Goal: Task Accomplishment & Management: Complete application form

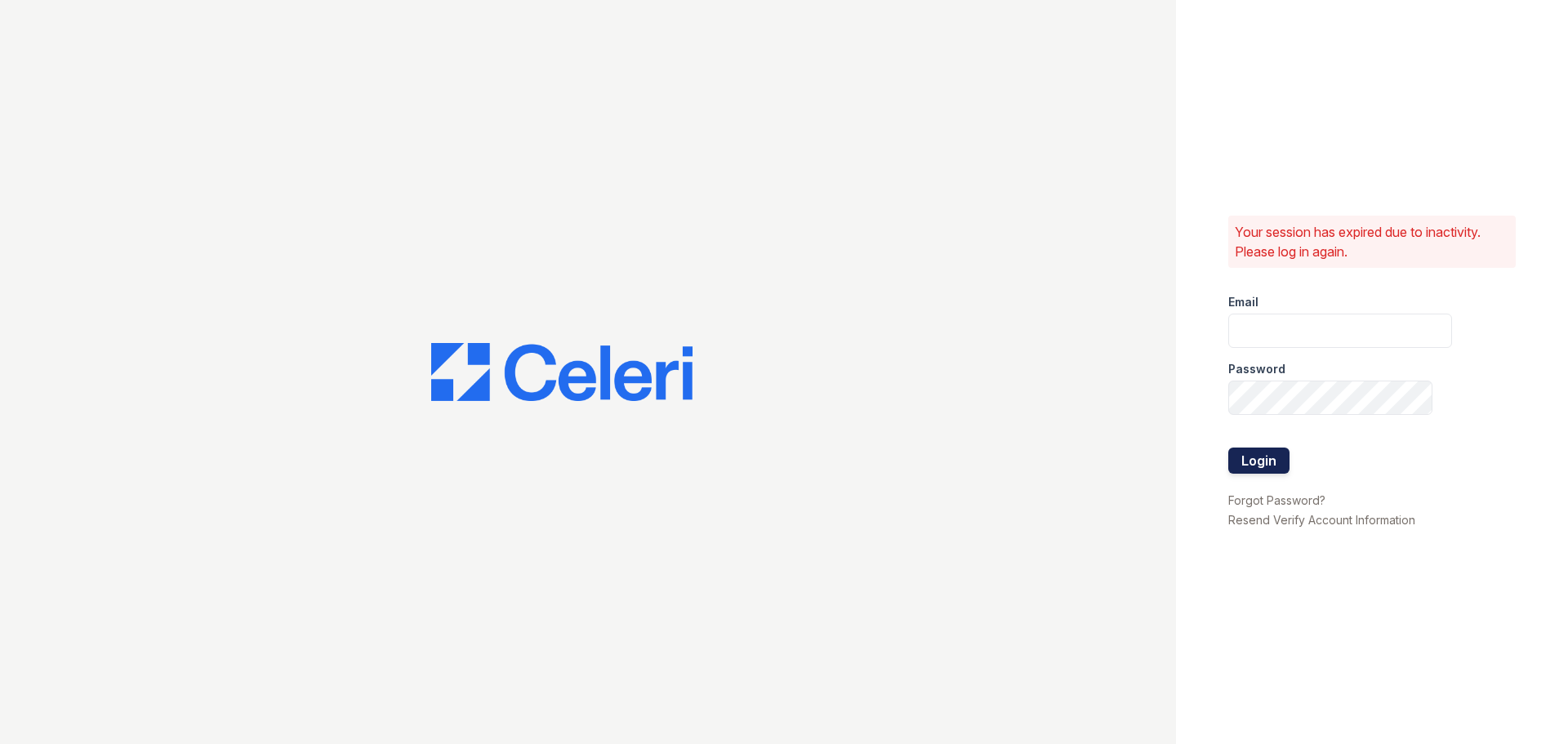
type input "[EMAIL_ADDRESS][DOMAIN_NAME]"
click at [1271, 462] on button "Login" at bounding box center [1259, 460] width 61 height 26
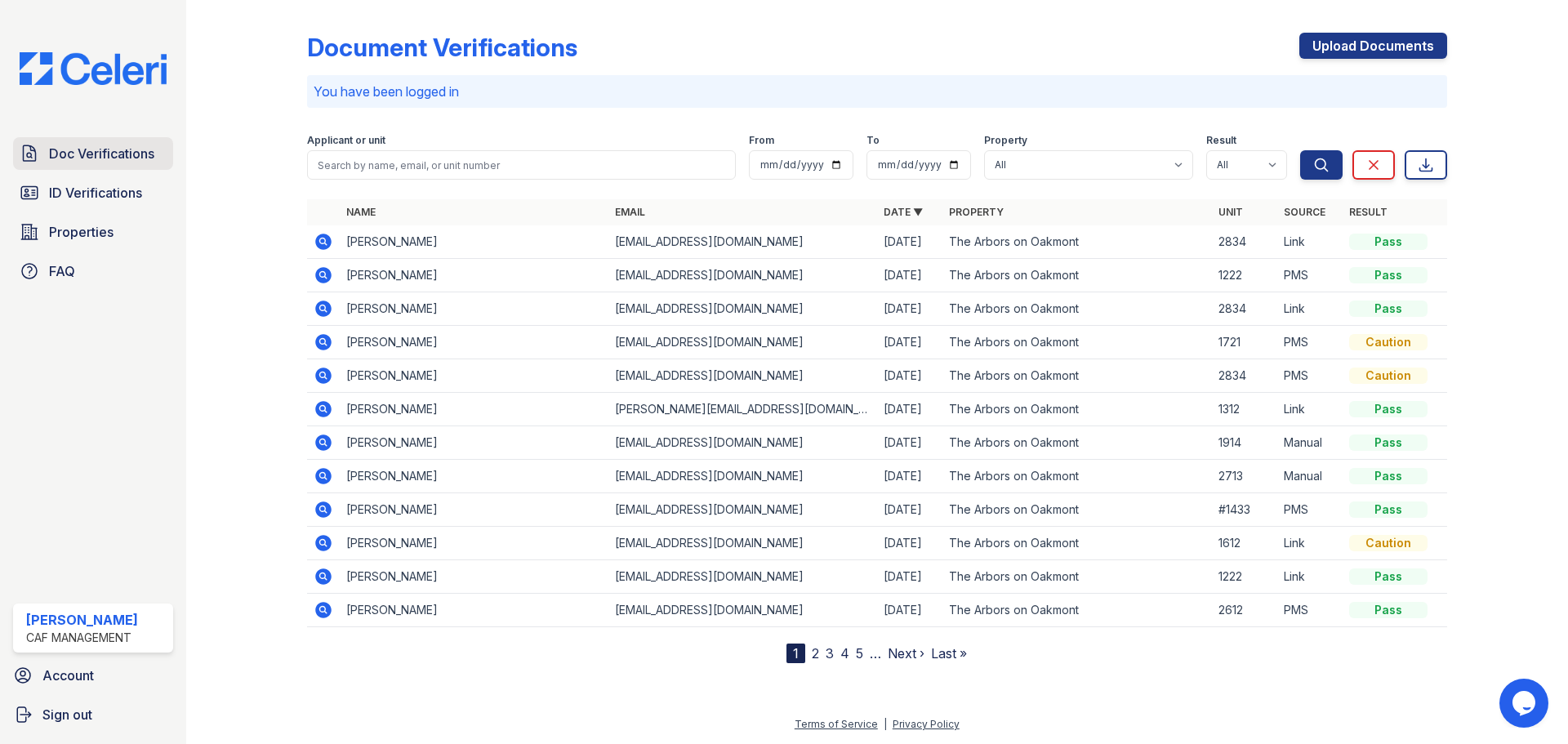
click at [93, 160] on span "Doc Verifications" at bounding box center [101, 153] width 105 height 20
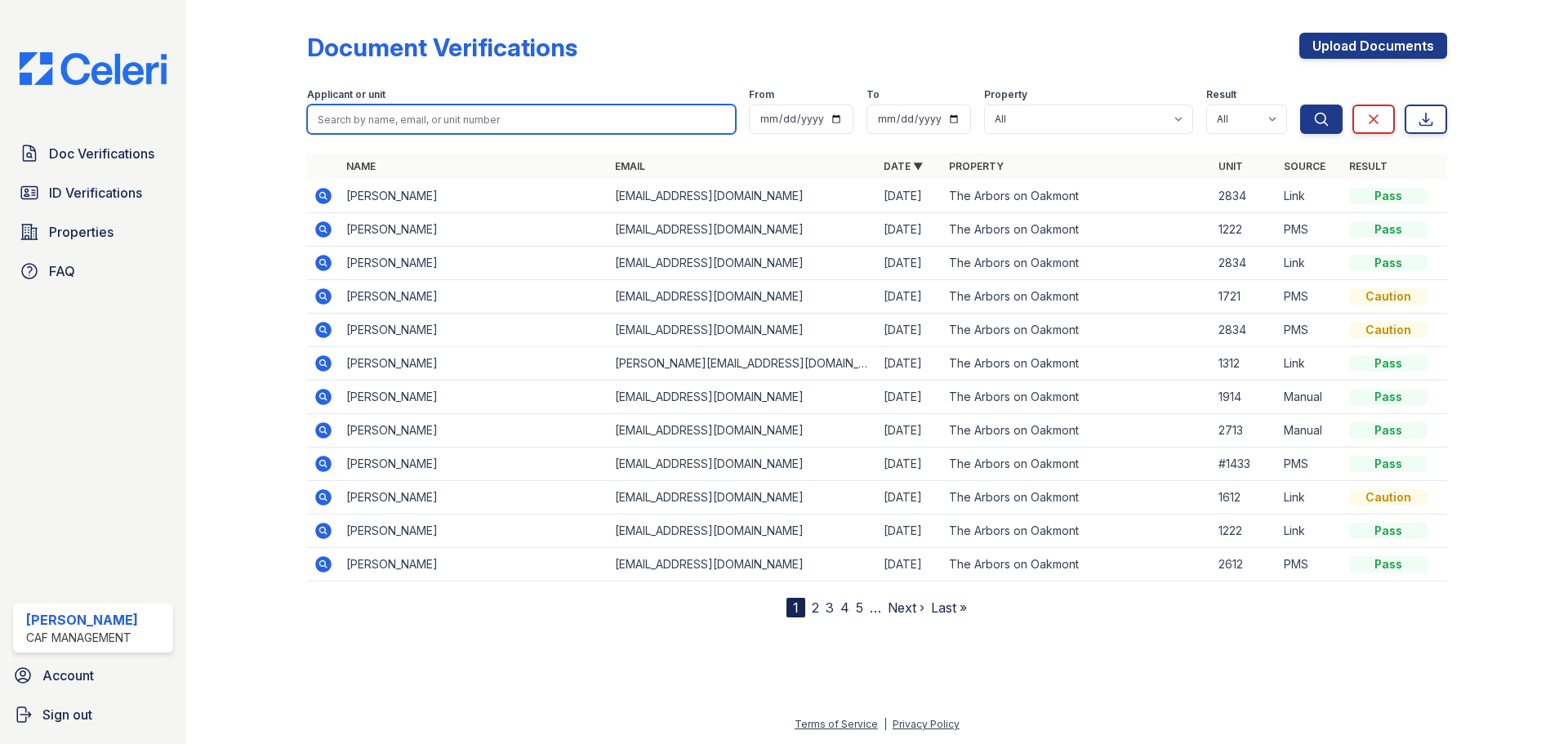
click at [399, 114] on input "search" at bounding box center [522, 119] width 428 height 29
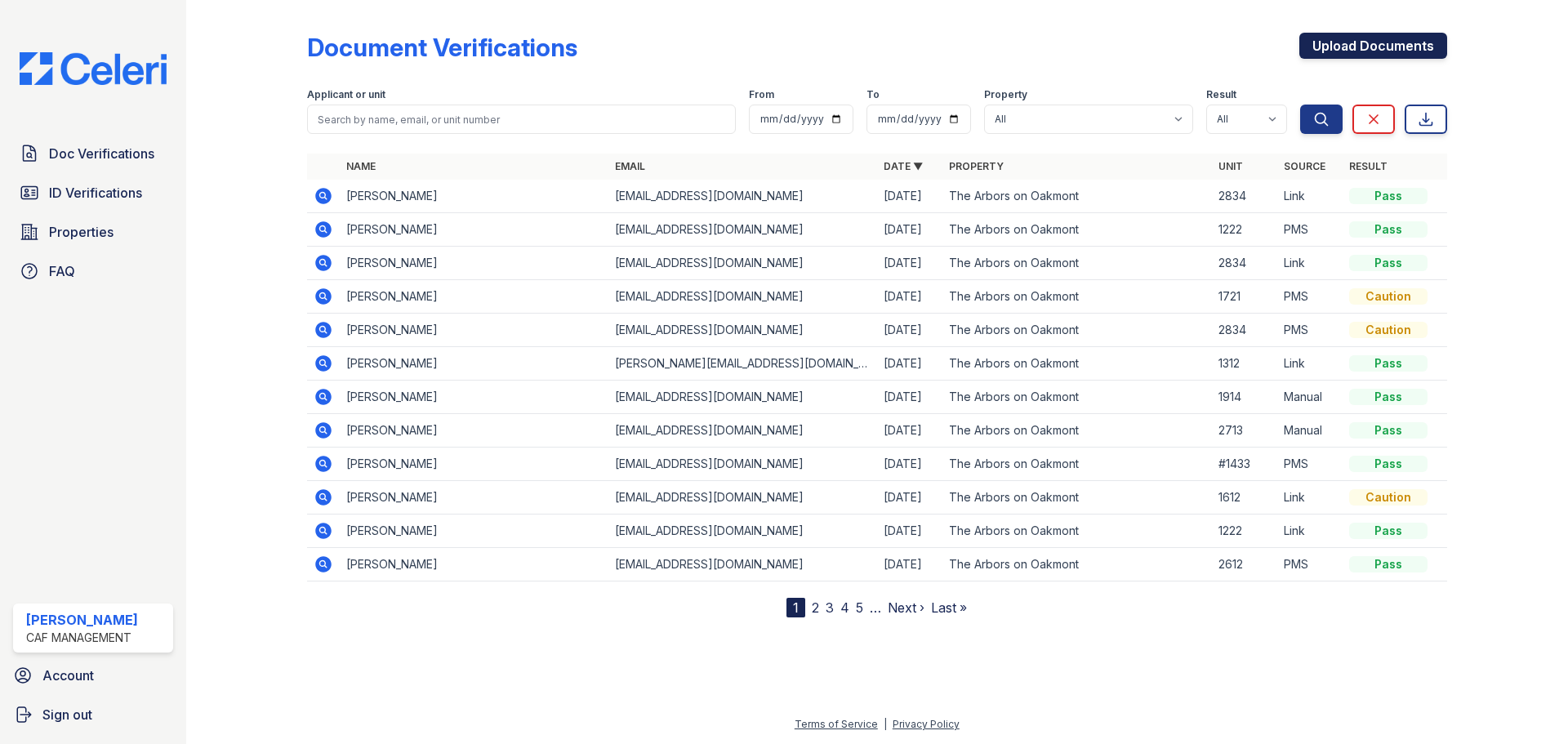
click at [1387, 48] on link "Upload Documents" at bounding box center [1373, 45] width 148 height 26
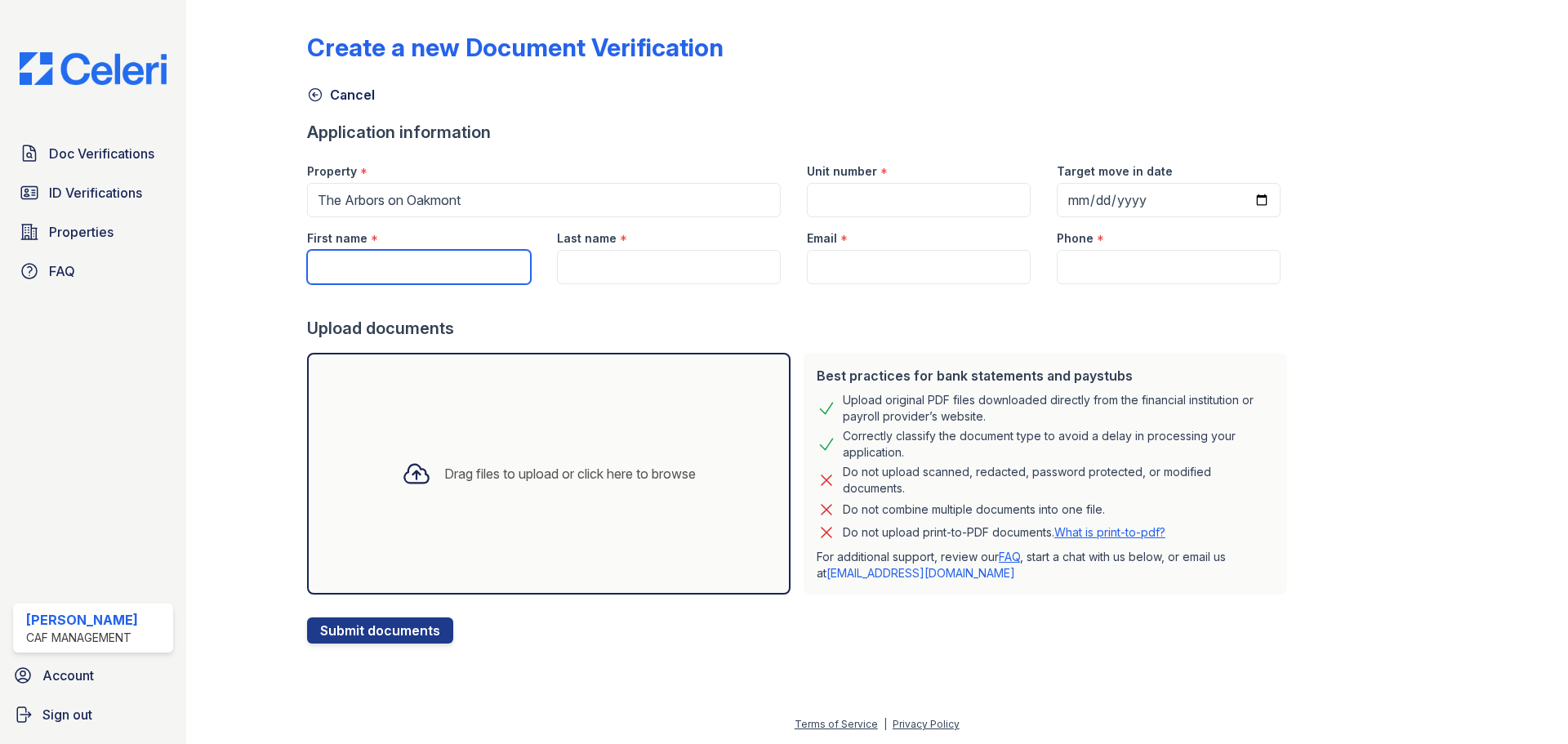
click at [344, 276] on input "First name" at bounding box center [419, 267] width 224 height 34
type input "[PERSON_NAME]"
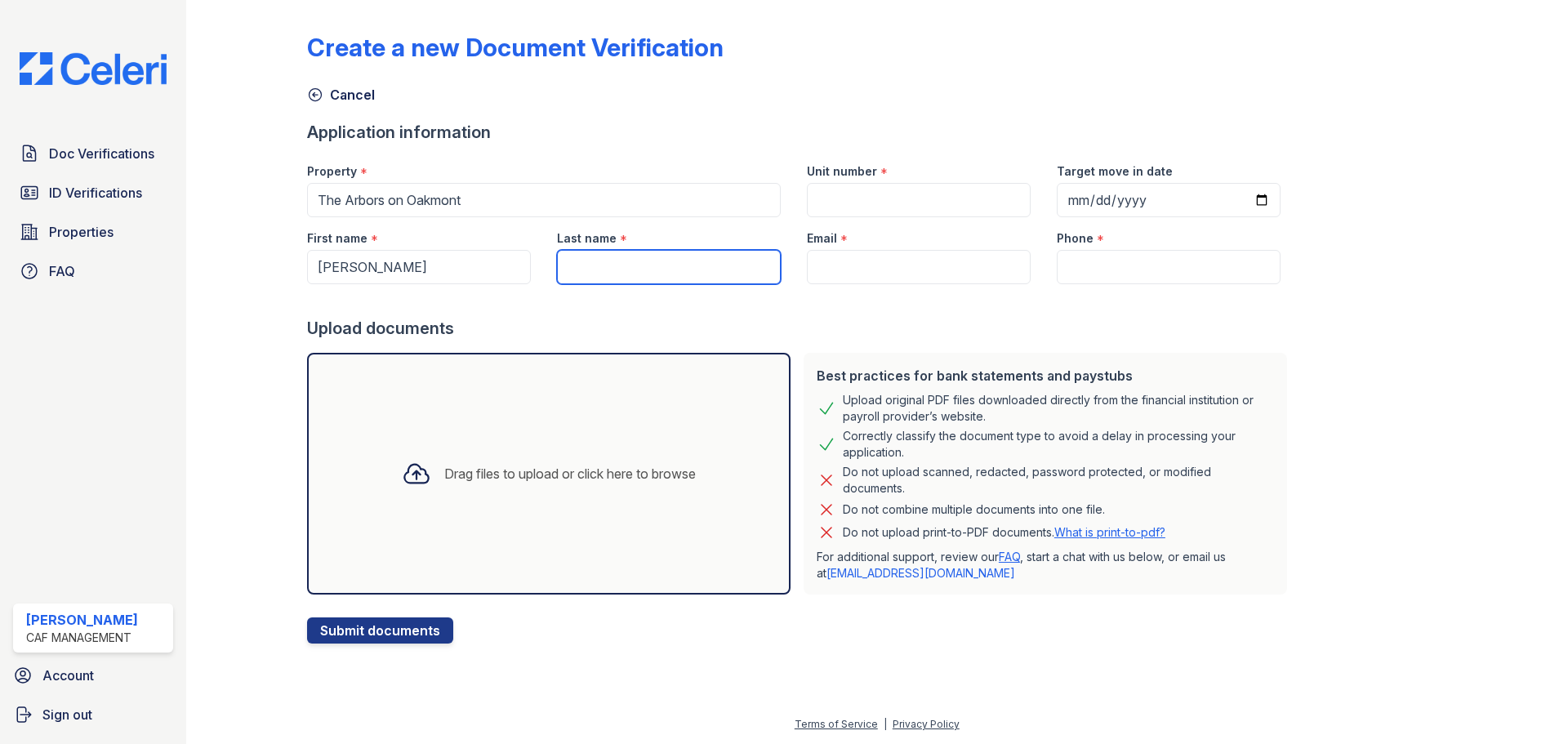
click at [620, 275] on input "Last name" at bounding box center [669, 267] width 224 height 34
type input "[PERSON_NAME]"
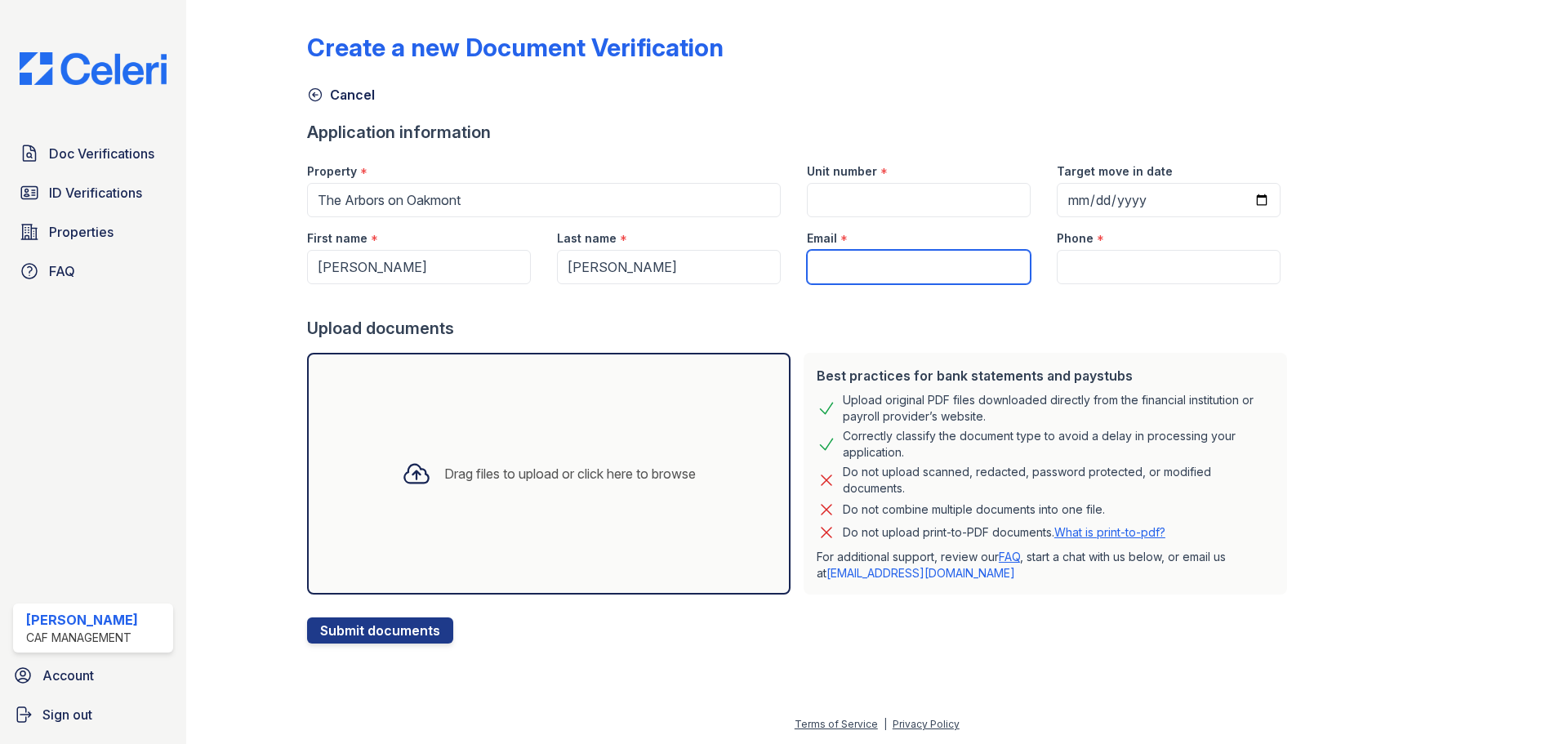
click at [883, 269] on input "Email" at bounding box center [918, 267] width 224 height 34
paste input "[EMAIL_ADDRESS][DOMAIN_NAME]"
type input "[EMAIL_ADDRESS][DOMAIN_NAME]"
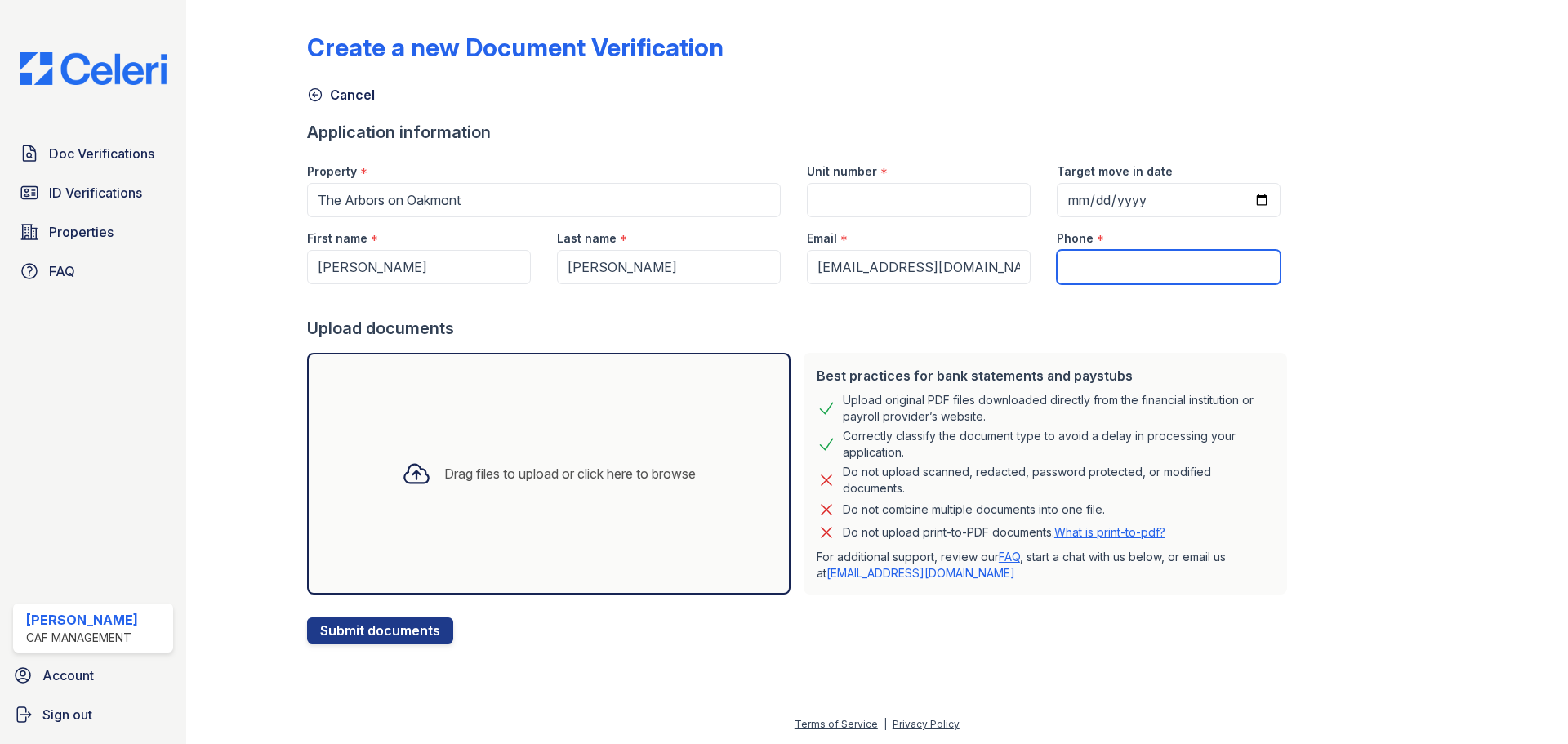
click at [1076, 263] on input "Phone" at bounding box center [1169, 267] width 224 height 34
paste input "(682) 262-9496"
type input "(682) 262-9496"
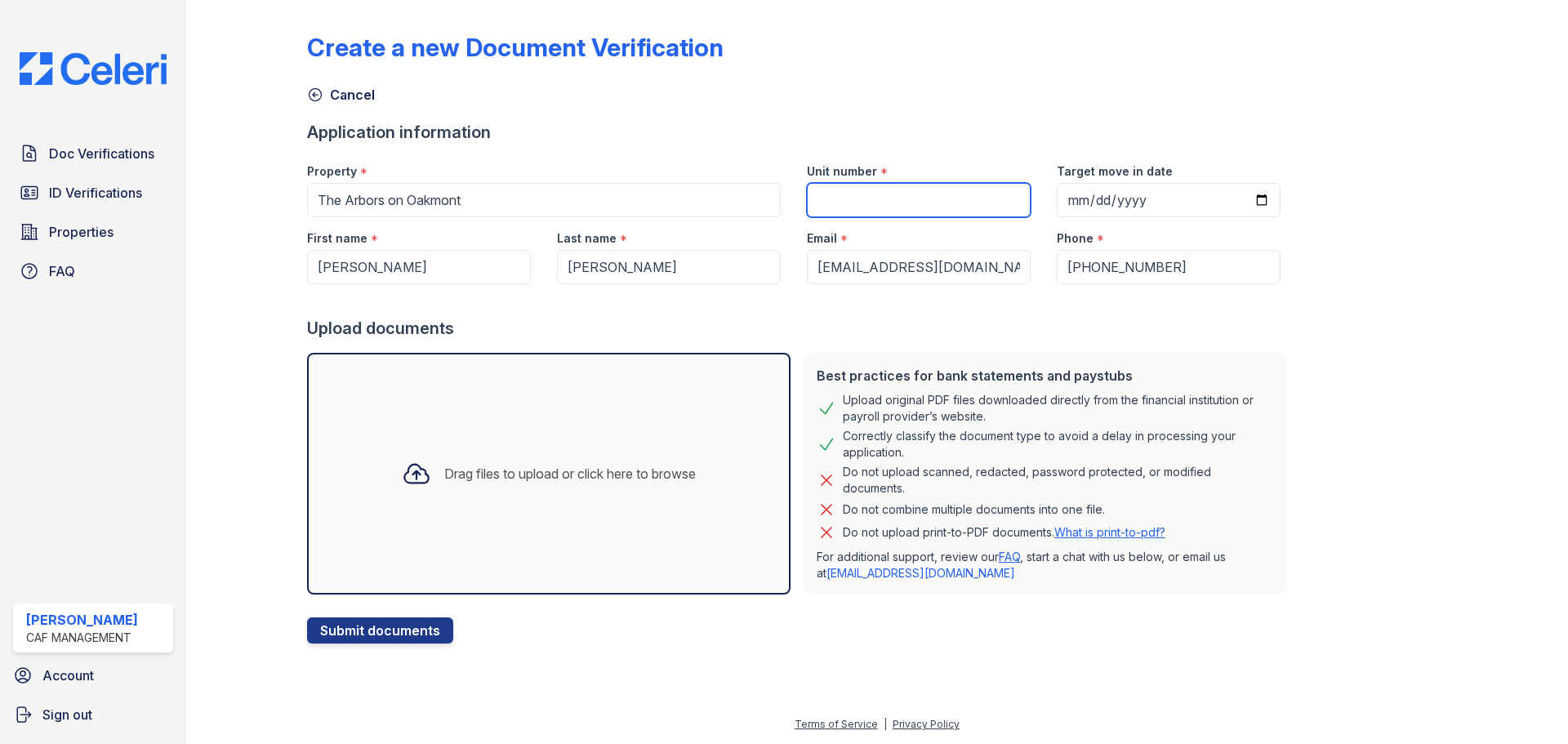
click at [936, 199] on input "Unit number" at bounding box center [918, 200] width 224 height 34
type input "313"
click at [1057, 195] on input "Target move in date" at bounding box center [1169, 200] width 224 height 34
type input "2025-10-04"
click at [1009, 324] on div "Upload documents" at bounding box center [801, 328] width 987 height 23
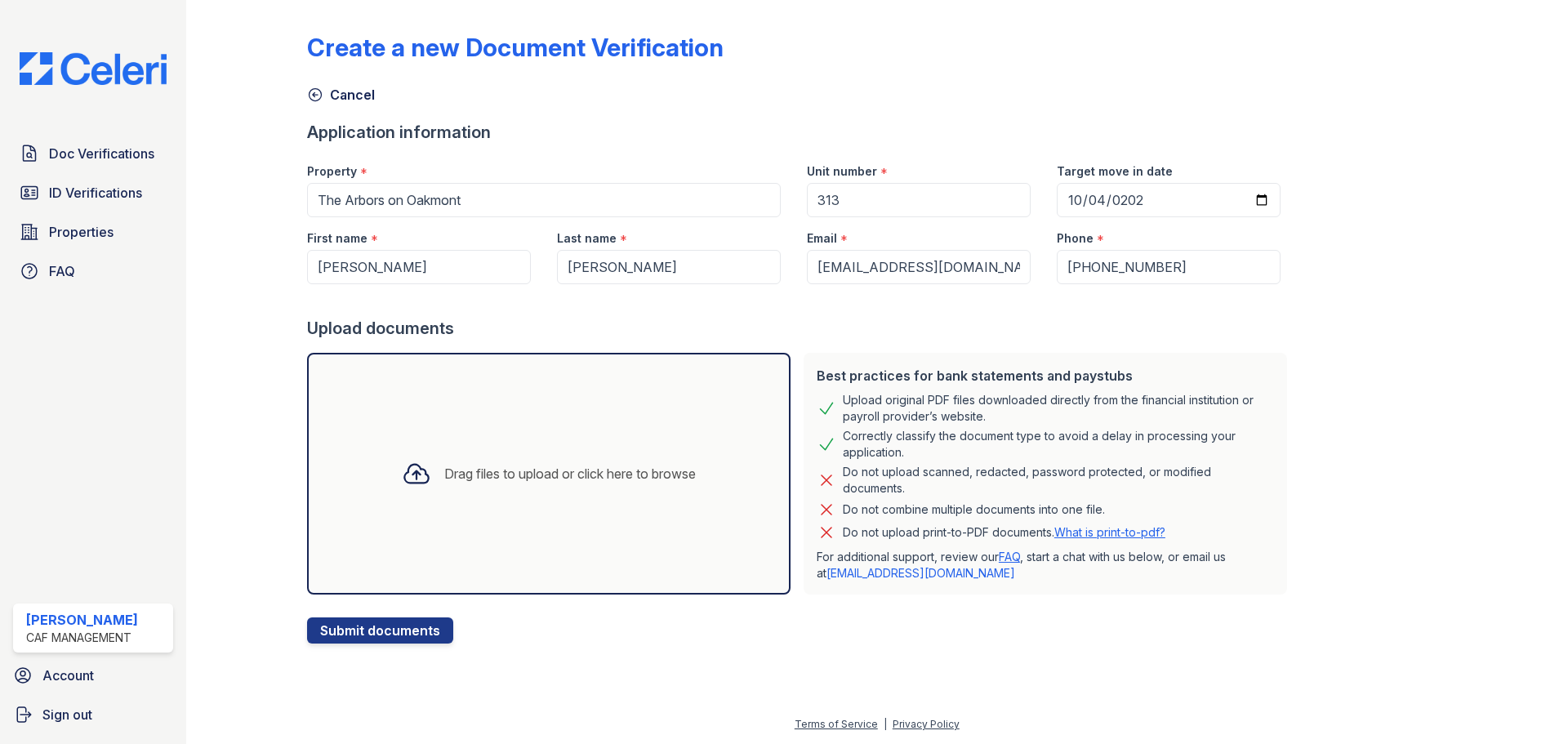
click at [484, 489] on div "Drag files to upload or click here to browse" at bounding box center [548, 473] width 320 height 55
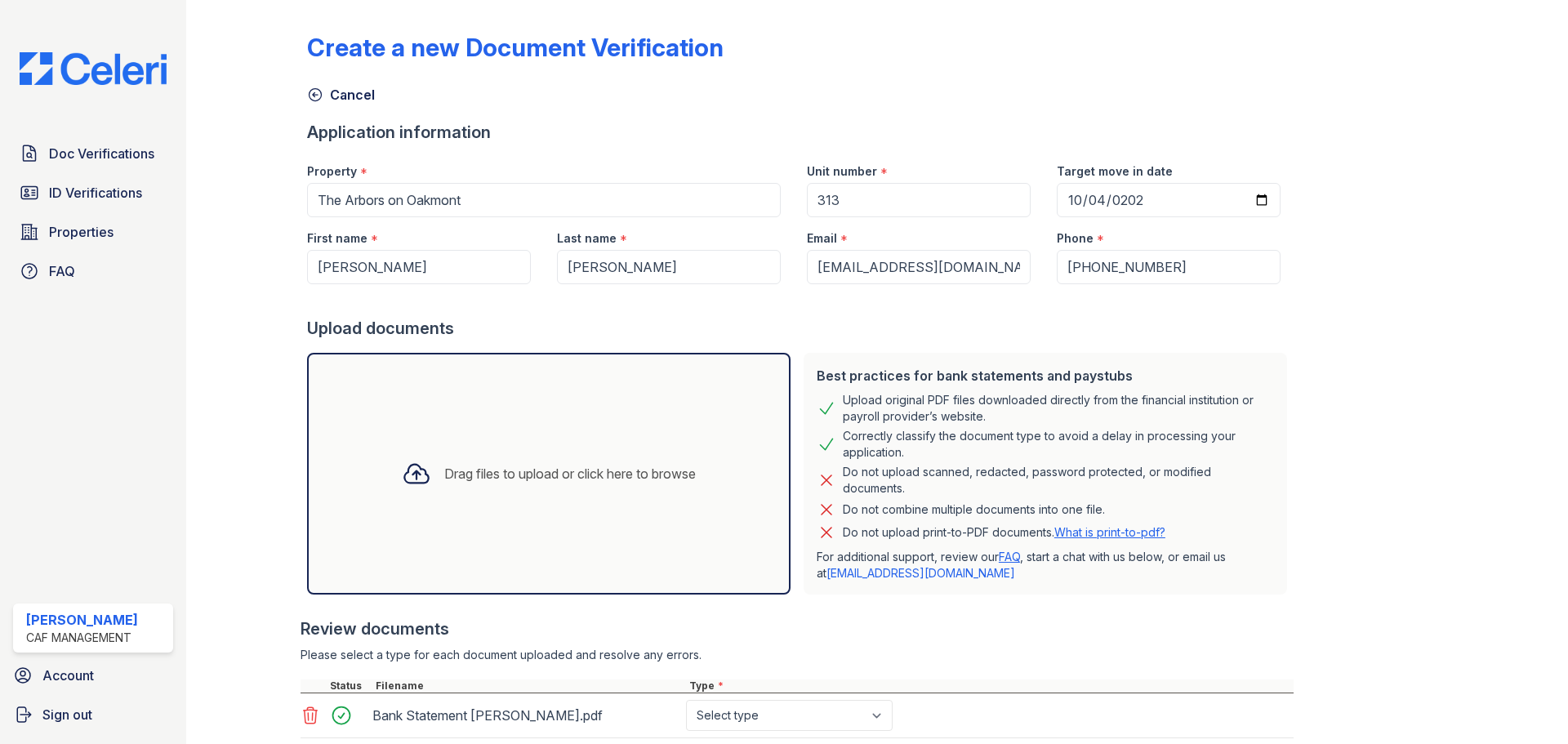
click at [539, 480] on div "Drag files to upload or click here to browse" at bounding box center [570, 474] width 252 height 20
click at [564, 476] on div "Drag files to upload or click here to browse" at bounding box center [570, 474] width 252 height 20
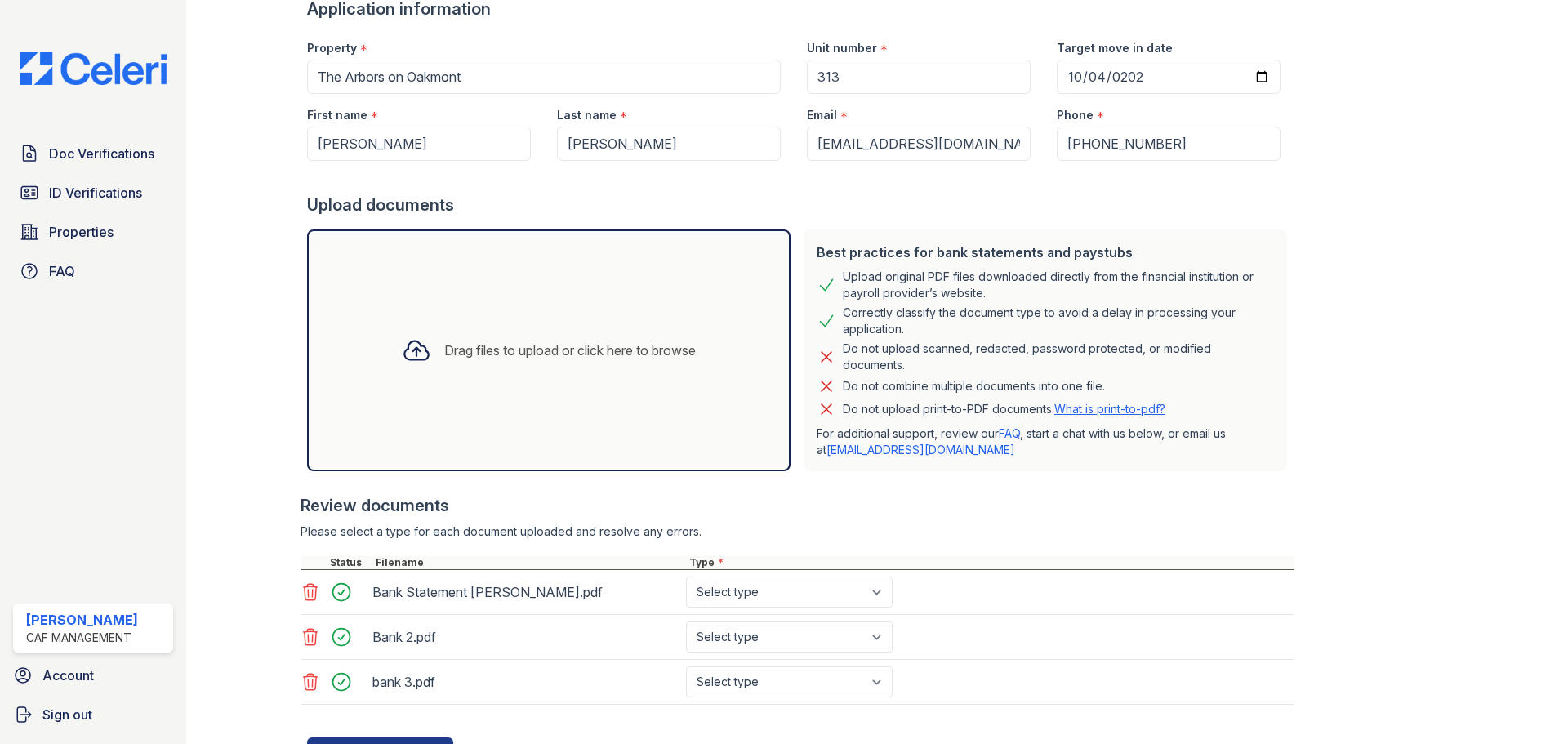
scroll to position [163, 0]
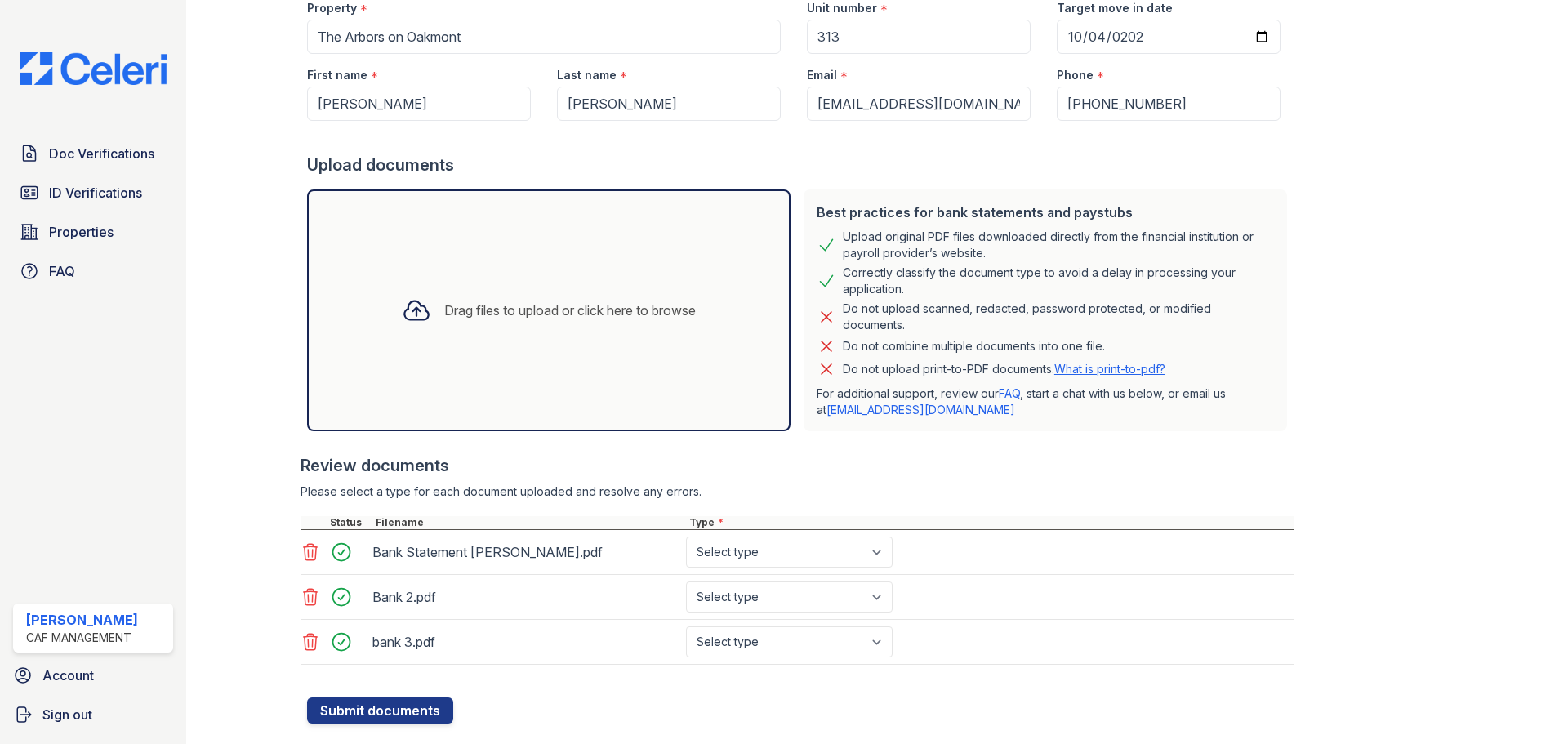
click at [574, 317] on div "Drag files to upload or click here to browse" at bounding box center [570, 310] width 252 height 20
click at [549, 311] on div "Drag files to upload or click here to browse" at bounding box center [570, 310] width 252 height 20
click at [550, 314] on div "Drag files to upload or click here to browse" at bounding box center [570, 310] width 252 height 20
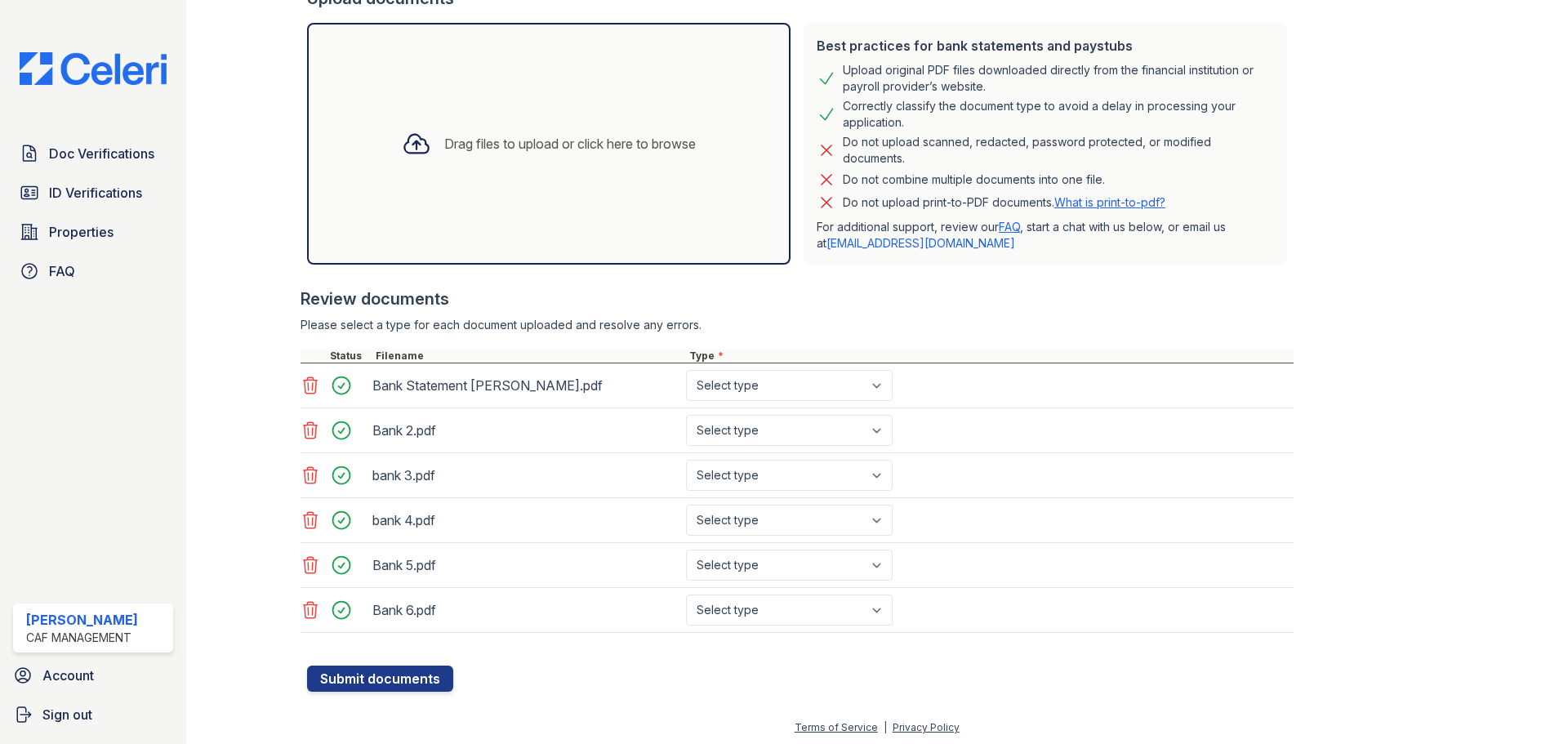
scroll to position [333, 0]
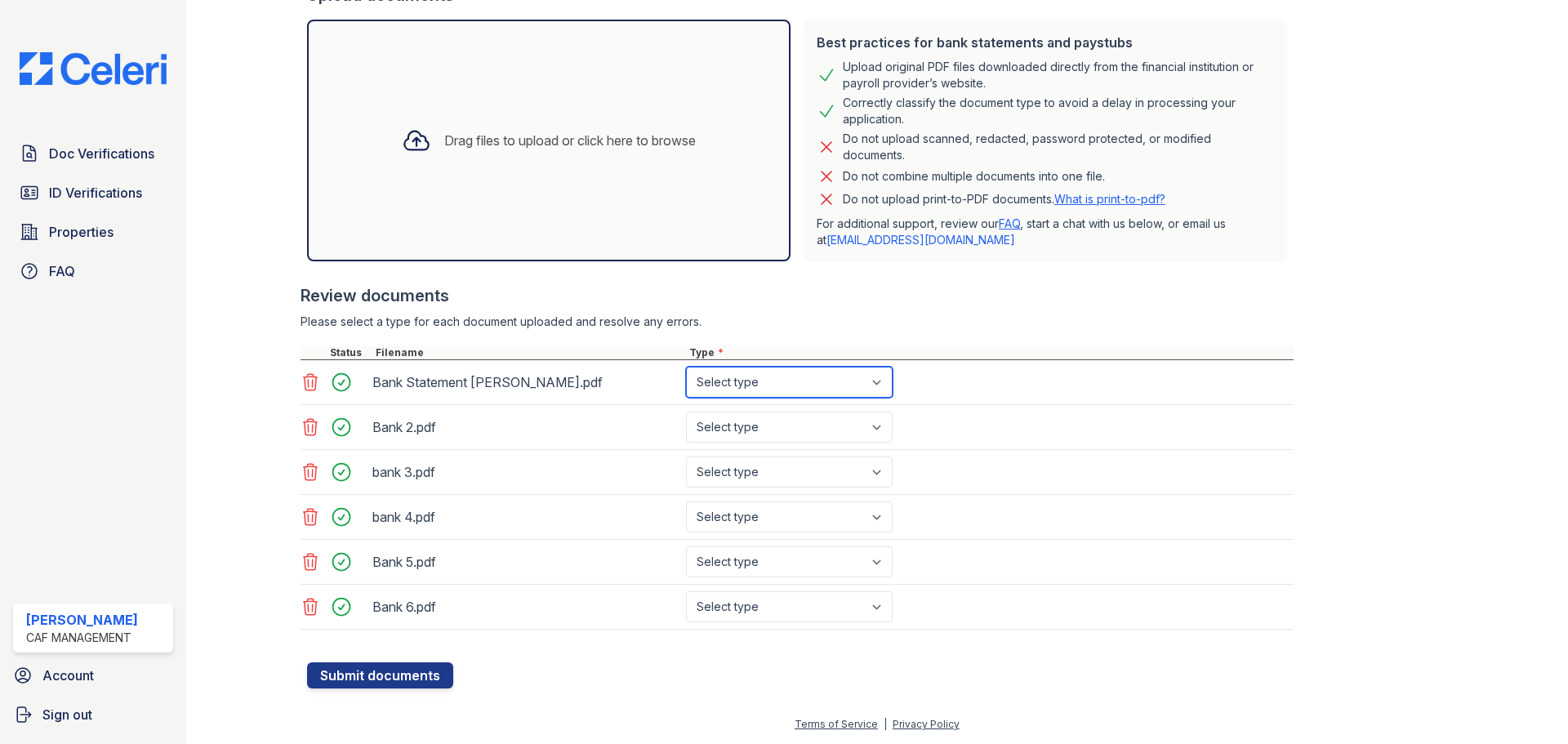
click at [889, 380] on select "Select type Paystub Bank Statement Offer Letter Tax Documents Benefit Award Let…" at bounding box center [790, 382] width 207 height 31
select select "bank_statement"
click at [686, 367] on select "Select type Paystub Bank Statement Offer Letter Tax Documents Benefit Award Let…" at bounding box center [790, 382] width 207 height 31
click at [876, 428] on select "Select type Paystub Bank Statement Offer Letter Tax Documents Benefit Award Let…" at bounding box center [790, 427] width 207 height 31
select select "bank_statement"
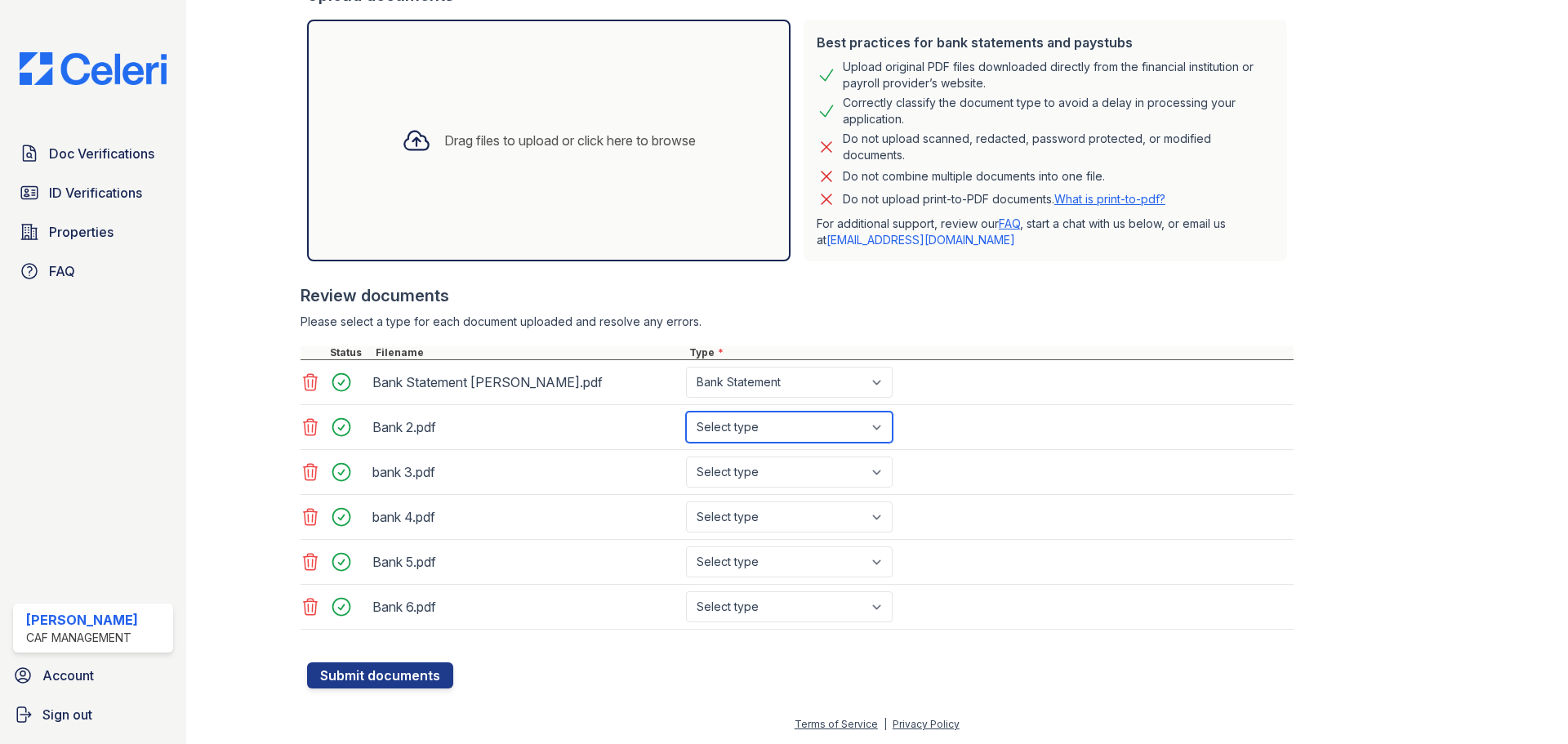
click at [686, 411] on select "Select type Paystub Bank Statement Offer Letter Tax Documents Benefit Award Let…" at bounding box center [790, 427] width 207 height 31
click at [883, 477] on select "Select type Paystub Bank Statement Offer Letter Tax Documents Benefit Award Let…" at bounding box center [790, 472] width 207 height 31
select select "bank_statement"
click at [686, 456] on select "Select type Paystub Bank Statement Offer Letter Tax Documents Benefit Award Let…" at bounding box center [790, 472] width 207 height 31
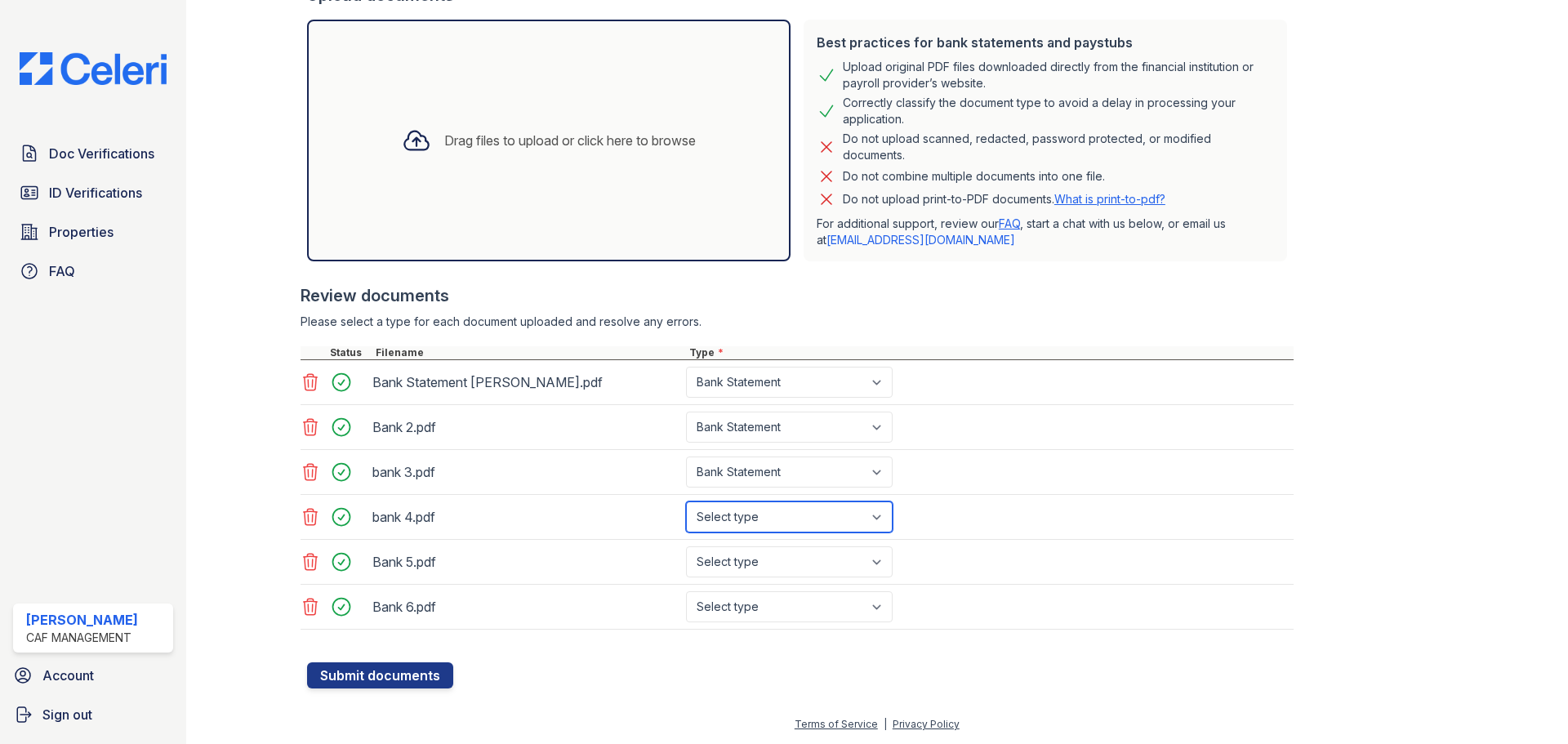
click at [882, 522] on select "Select type Paystub Bank Statement Offer Letter Tax Documents Benefit Award Let…" at bounding box center [790, 517] width 207 height 31
select select "bank_statement"
click at [686, 502] on select "Select type Paystub Bank Statement Offer Letter Tax Documents Benefit Award Let…" at bounding box center [790, 517] width 207 height 31
click at [881, 562] on select "Select type Paystub Bank Statement Offer Letter Tax Documents Benefit Award Let…" at bounding box center [790, 561] width 207 height 31
select select "bank_statement"
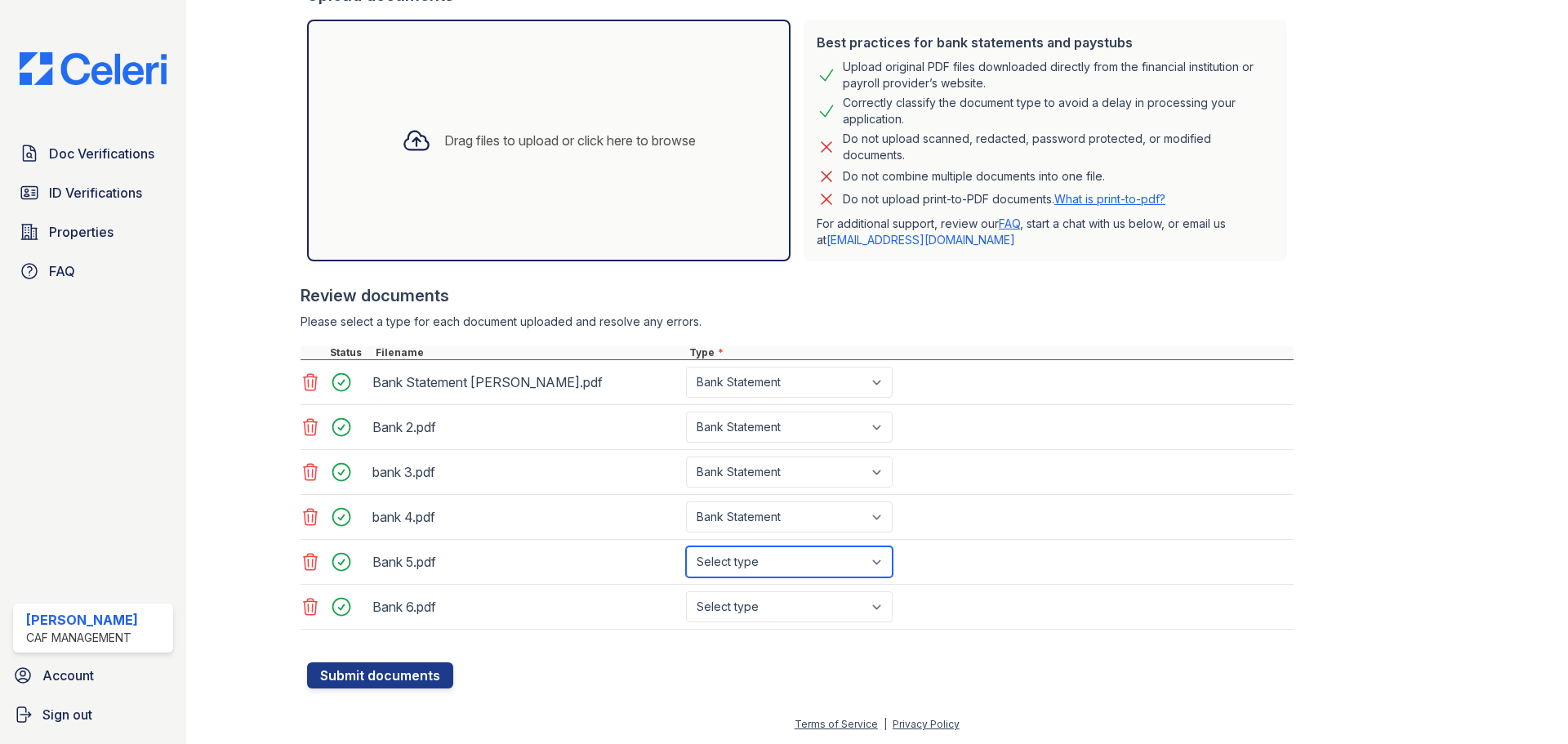
click at [686, 546] on select "Select type Paystub Bank Statement Offer Letter Tax Documents Benefit Award Let…" at bounding box center [790, 561] width 207 height 31
click at [884, 607] on select "Select type Paystub Bank Statement Offer Letter Tax Documents Benefit Award Let…" at bounding box center [790, 607] width 207 height 31
select select "bank_statement"
click at [686, 591] on select "Select type Paystub Bank Statement Offer Letter Tax Documents Benefit Award Let…" at bounding box center [790, 607] width 207 height 31
click at [376, 674] on button "Submit documents" at bounding box center [380, 675] width 146 height 26
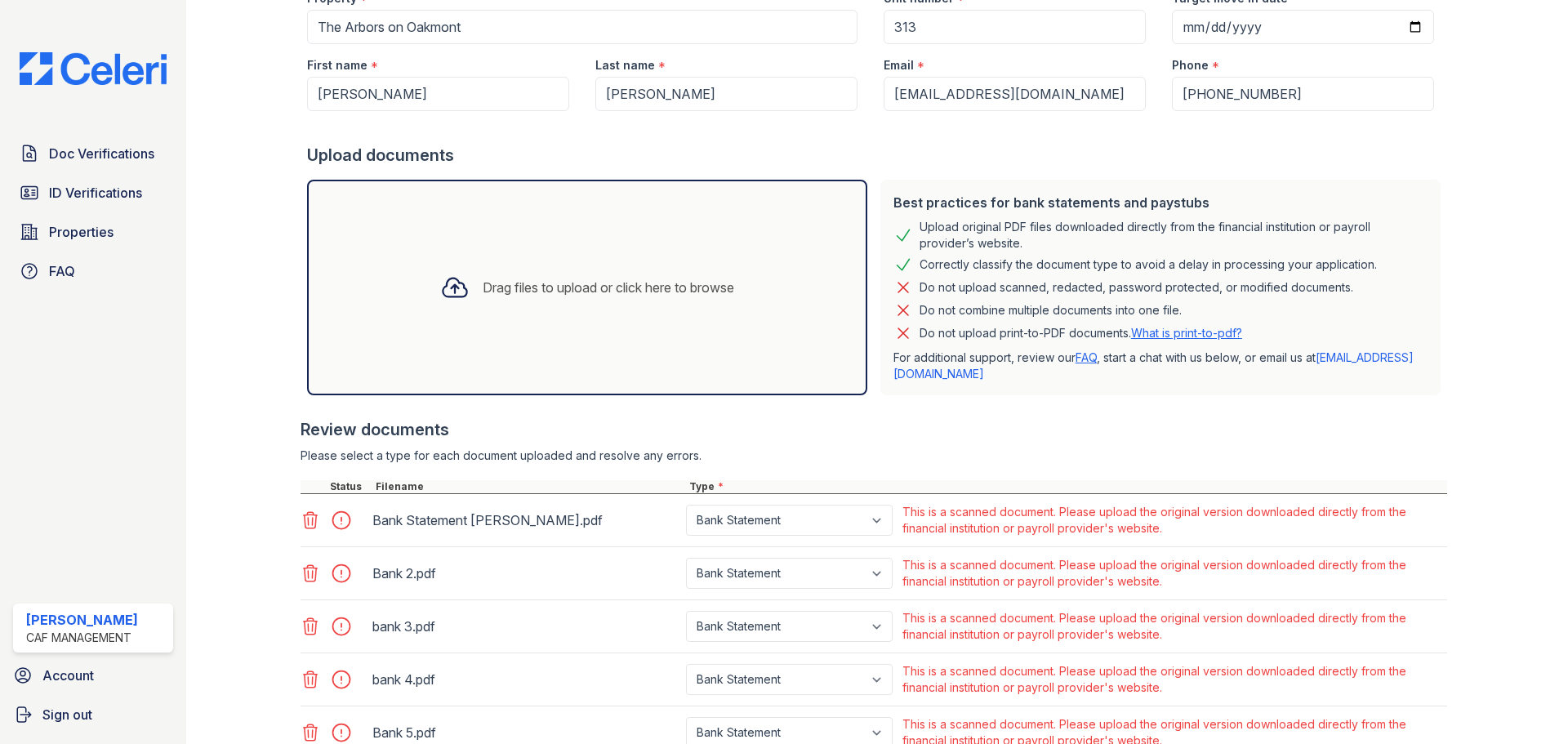
scroll to position [402, 0]
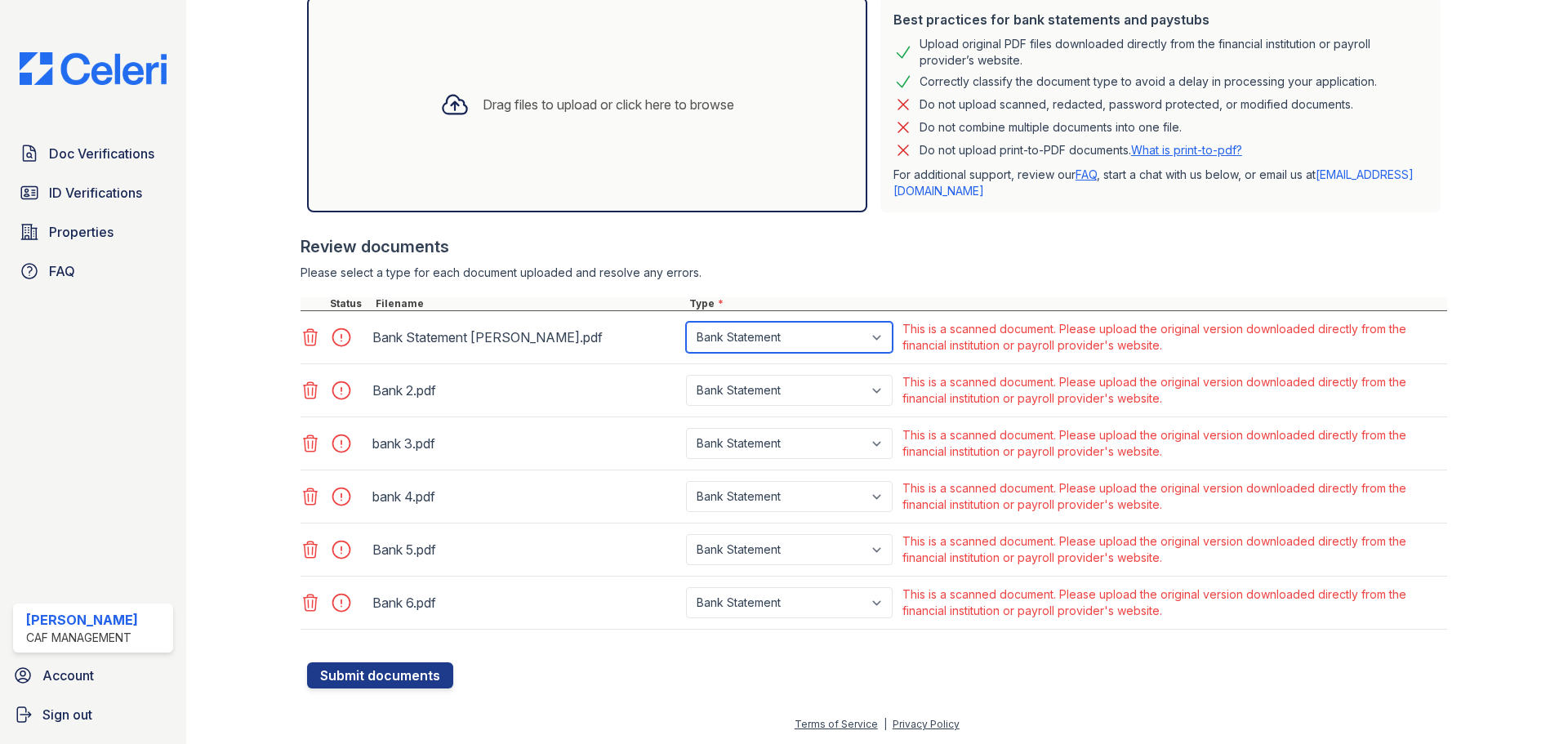
click at [808, 343] on select "Paystub Bank Statement Offer Letter Tax Documents Benefit Award Letter Investme…" at bounding box center [790, 337] width 207 height 31
select select "other"
click at [686, 322] on select "Paystub Bank Statement Offer Letter Tax Documents Benefit Award Letter Investme…" at bounding box center [790, 337] width 207 height 31
click at [775, 392] on select "Paystub Bank Statement Offer Letter Tax Documents Benefit Award Letter Investme…" at bounding box center [790, 390] width 207 height 31
select select "other"
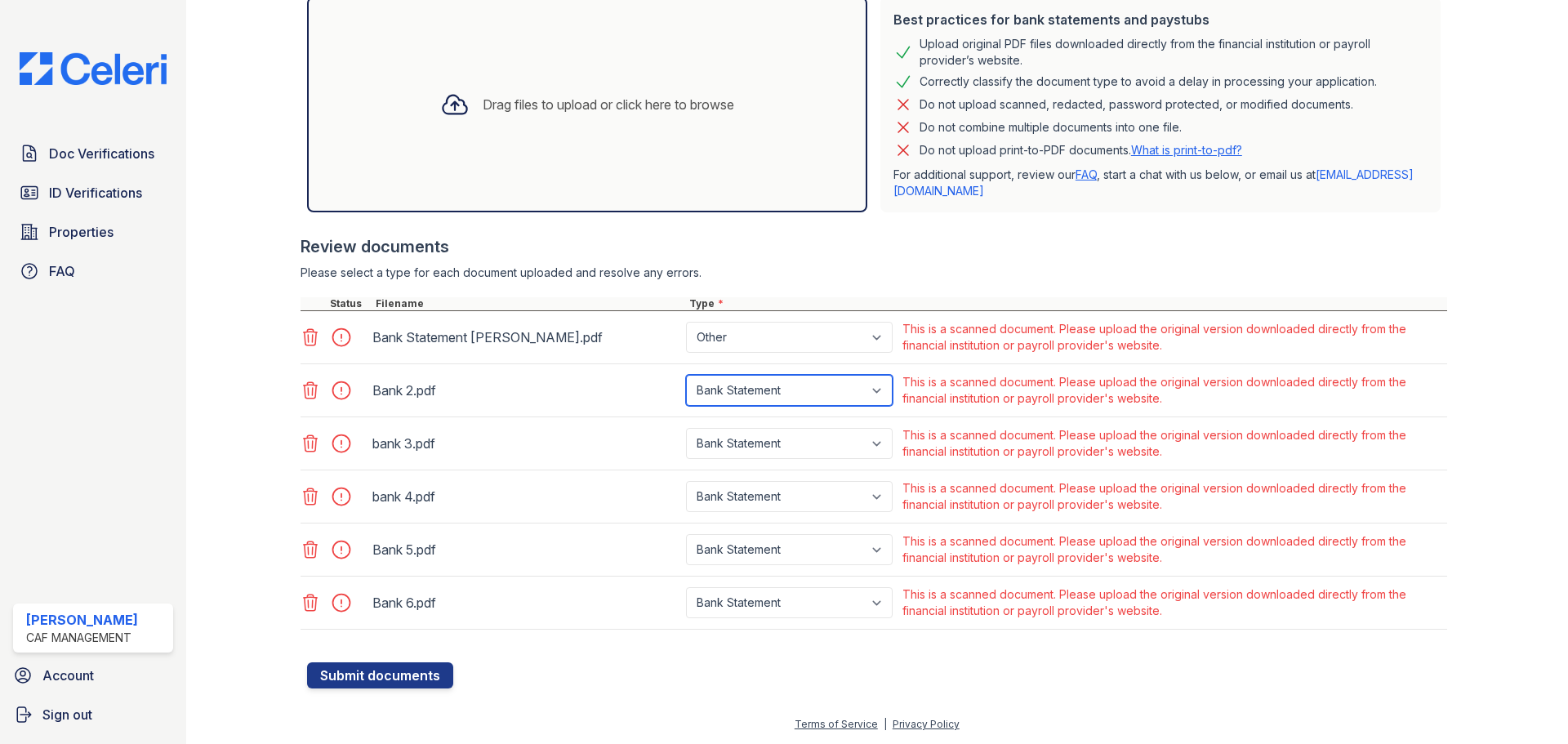
click at [686, 375] on select "Paystub Bank Statement Offer Letter Tax Documents Benefit Award Letter Investme…" at bounding box center [790, 390] width 207 height 31
click at [746, 446] on select "Paystub Bank Statement Offer Letter Tax Documents Benefit Award Letter Investme…" at bounding box center [790, 443] width 207 height 31
select select "other"
click at [686, 427] on select "Paystub Bank Statement Offer Letter Tax Documents Benefit Award Letter Investme…" at bounding box center [790, 443] width 207 height 31
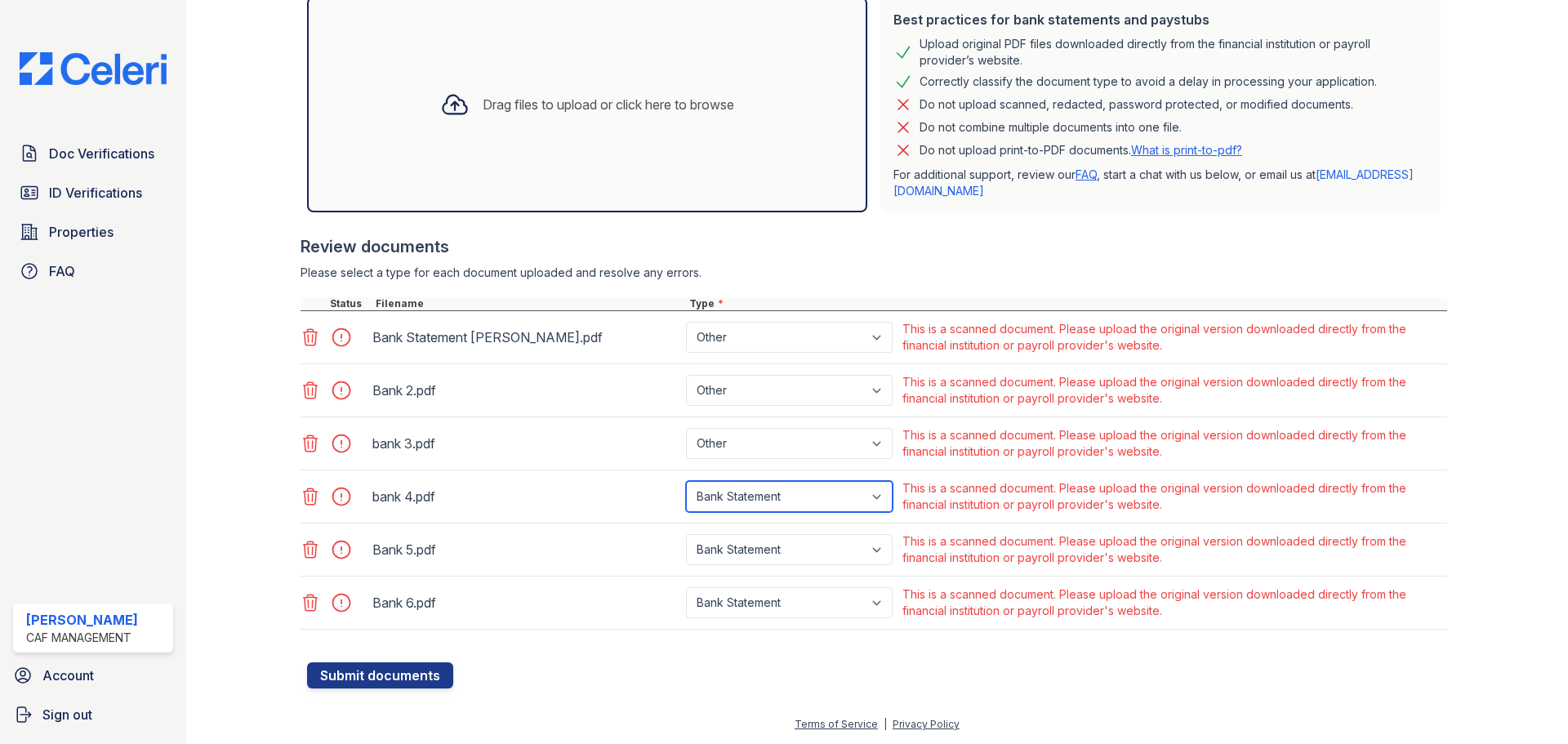
click at [759, 506] on select "Paystub Bank Statement Offer Letter Tax Documents Benefit Award Letter Investme…" at bounding box center [790, 497] width 207 height 31
select select "other"
click at [686, 481] on select "Paystub Bank Statement Offer Letter Tax Documents Benefit Award Letter Investme…" at bounding box center [790, 497] width 207 height 31
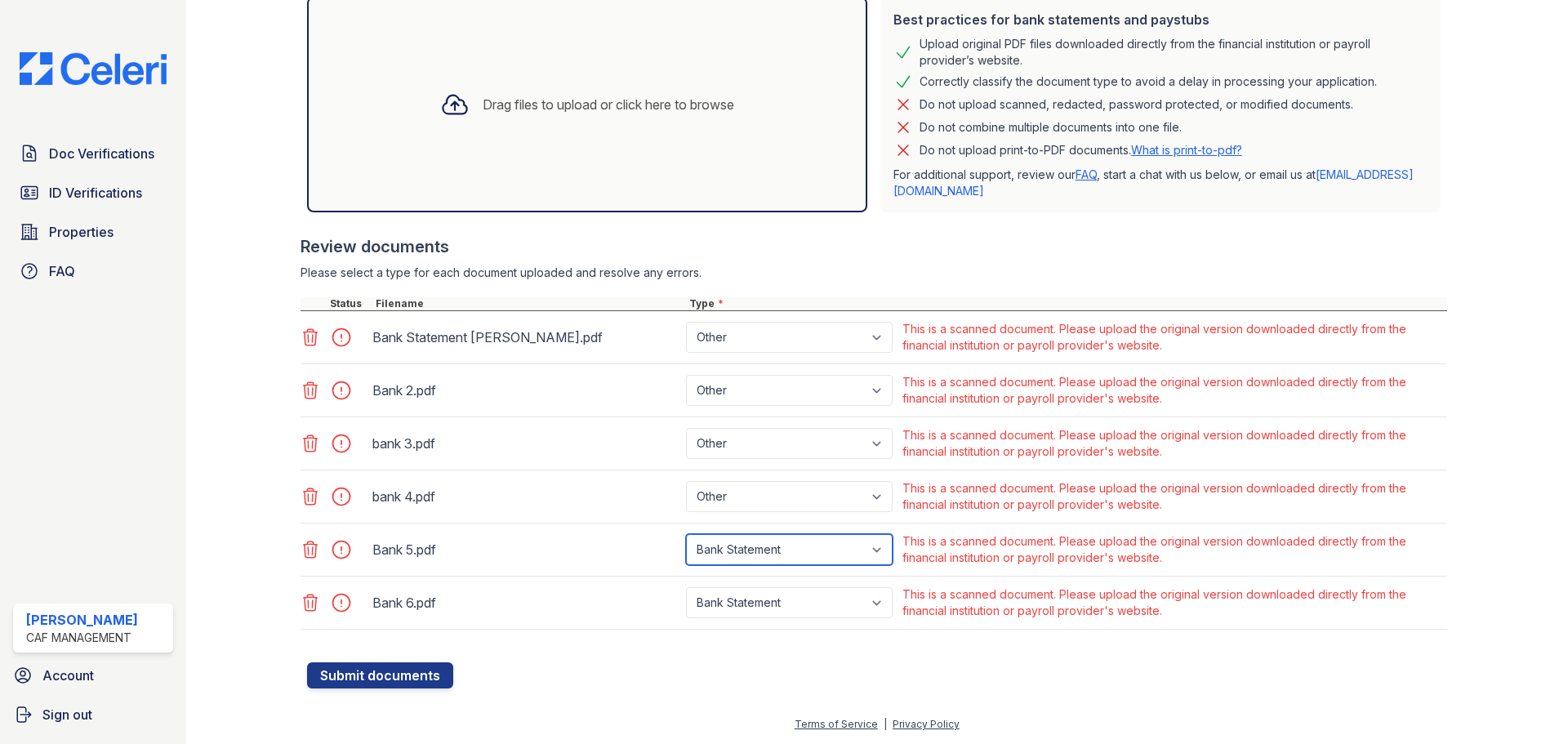
click at [755, 545] on select "Paystub Bank Statement Offer Letter Tax Documents Benefit Award Letter Investme…" at bounding box center [790, 549] width 207 height 31
select select "other"
click at [686, 534] on select "Paystub Bank Statement Offer Letter Tax Documents Benefit Award Letter Investme…" at bounding box center [790, 549] width 207 height 31
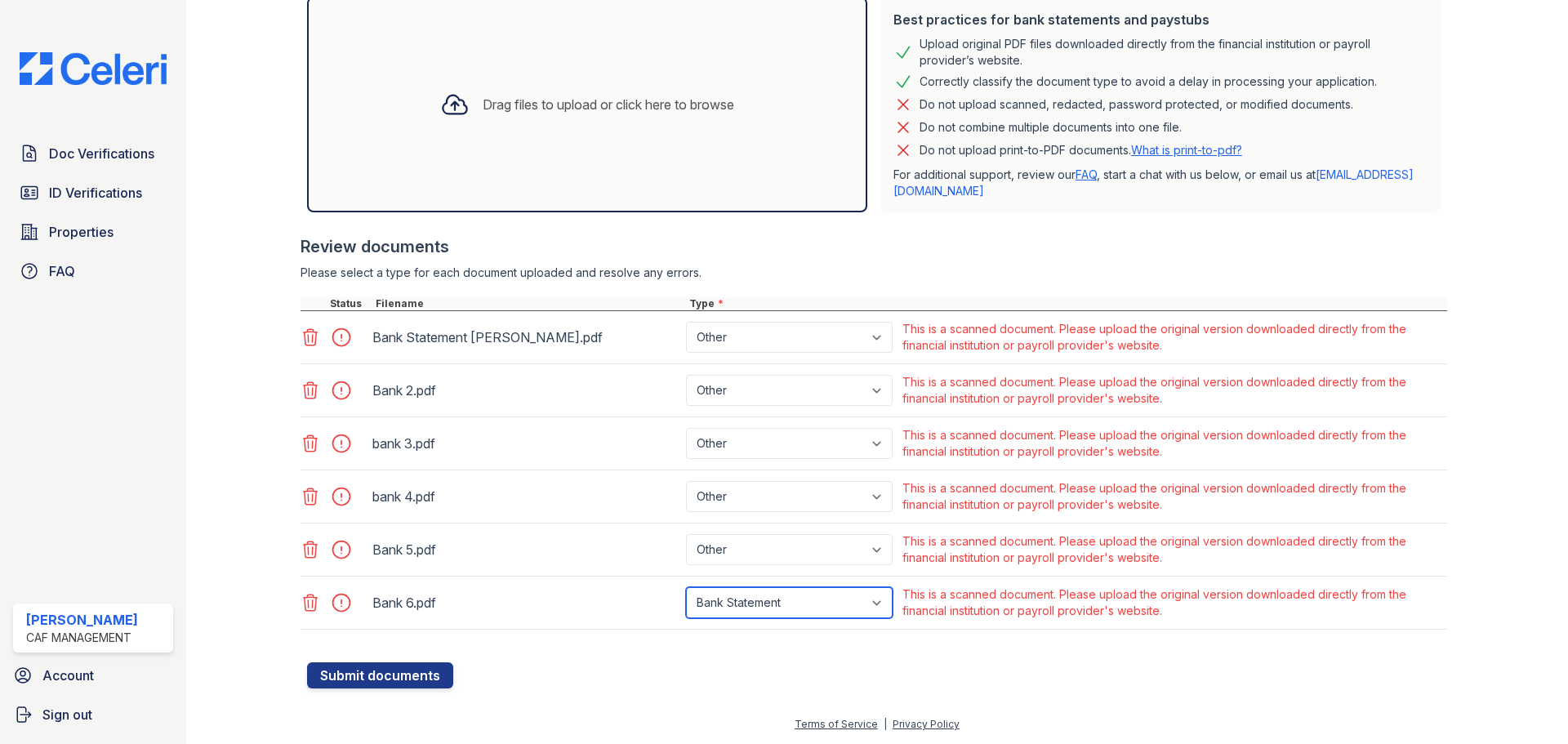
click at [743, 610] on select "Paystub Bank Statement Offer Letter Tax Documents Benefit Award Letter Investme…" at bounding box center [790, 602] width 207 height 31
select select "other"
click at [686, 587] on select "Paystub Bank Statement Offer Letter Tax Documents Benefit Award Letter Investme…" at bounding box center [790, 602] width 207 height 31
click at [402, 672] on button "Submit documents" at bounding box center [380, 675] width 146 height 26
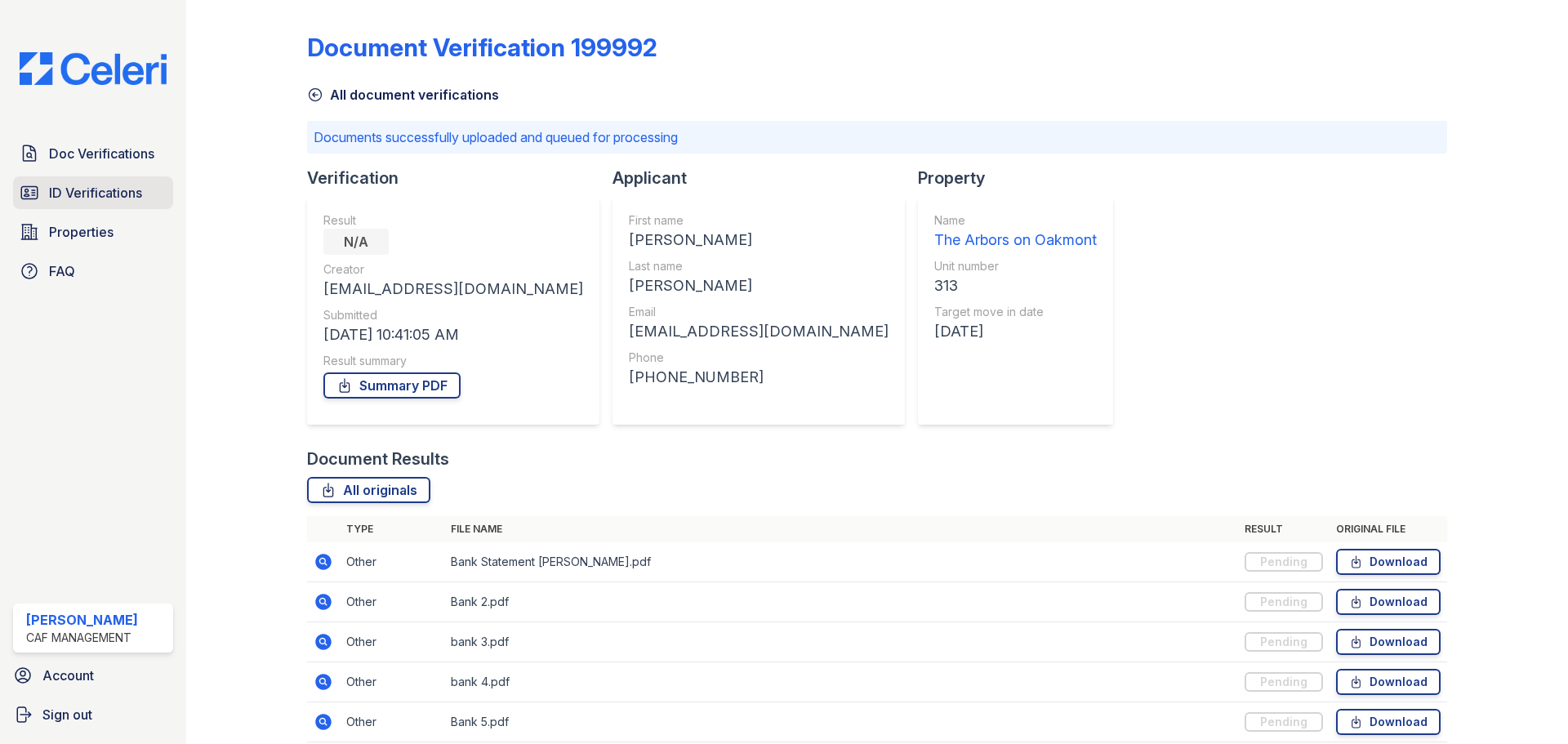
click at [93, 195] on span "ID Verifications" at bounding box center [95, 192] width 93 height 20
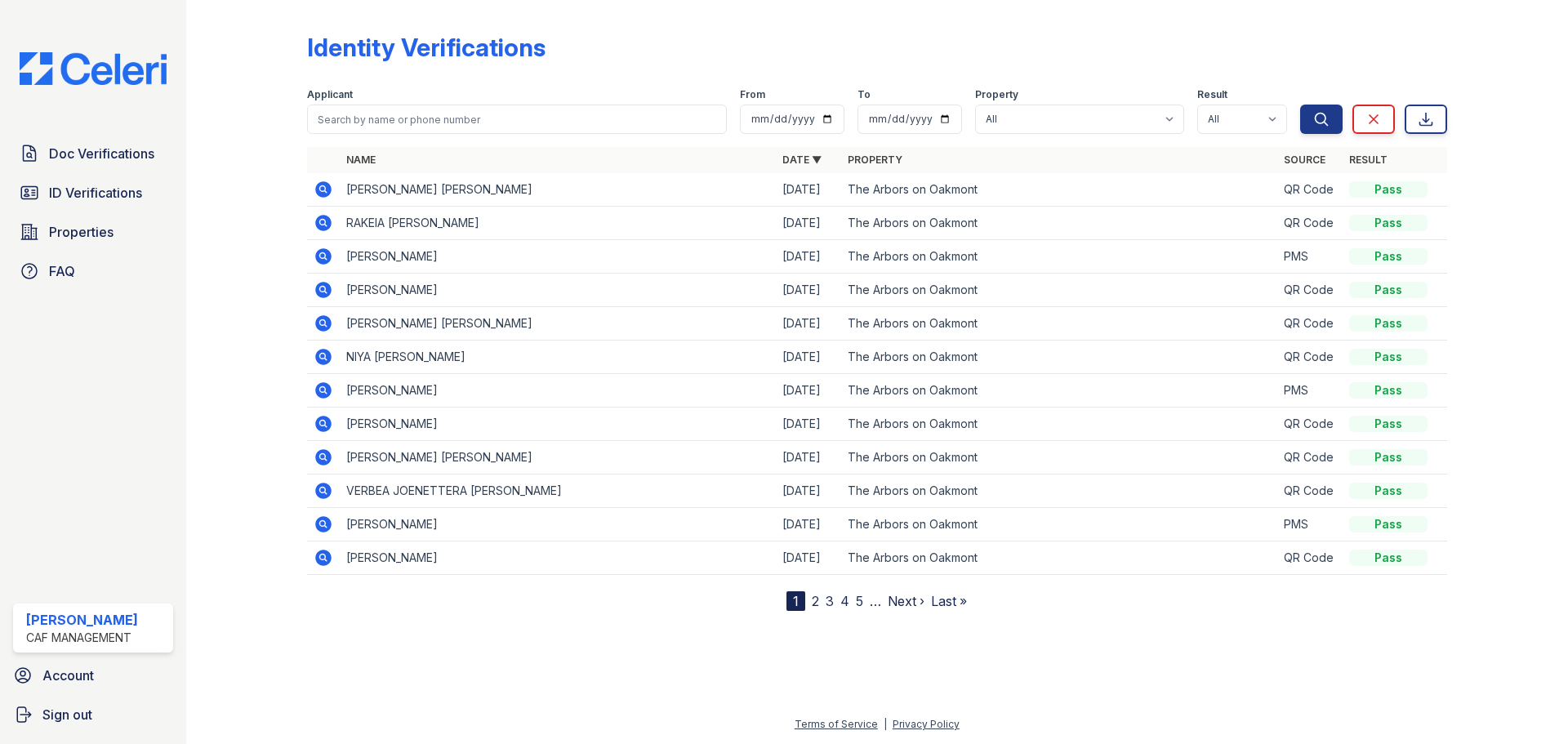
click at [812, 605] on link "2" at bounding box center [815, 601] width 8 height 16
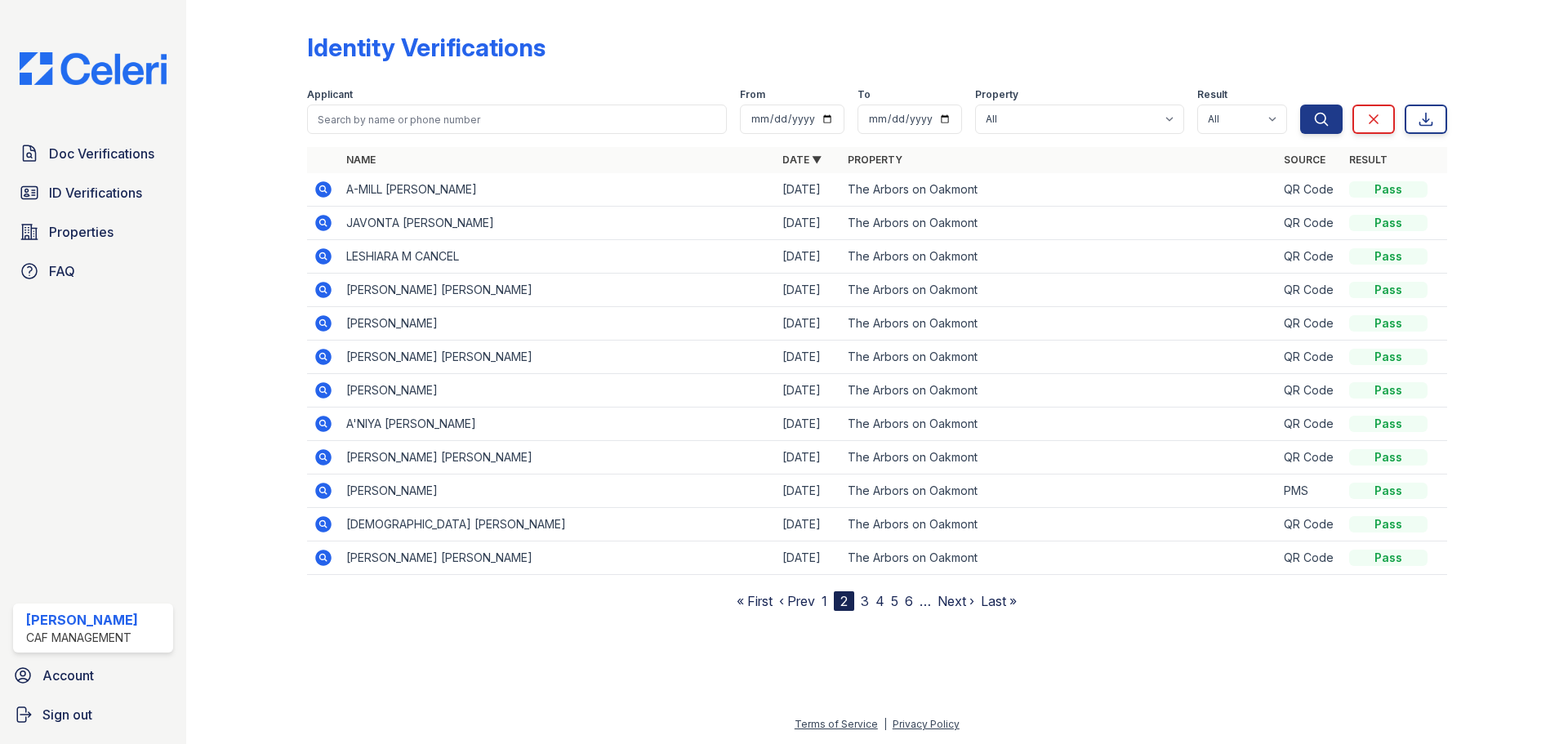
click at [868, 603] on link "3" at bounding box center [866, 601] width 9 height 16
click at [875, 603] on link "4" at bounding box center [872, 601] width 9 height 16
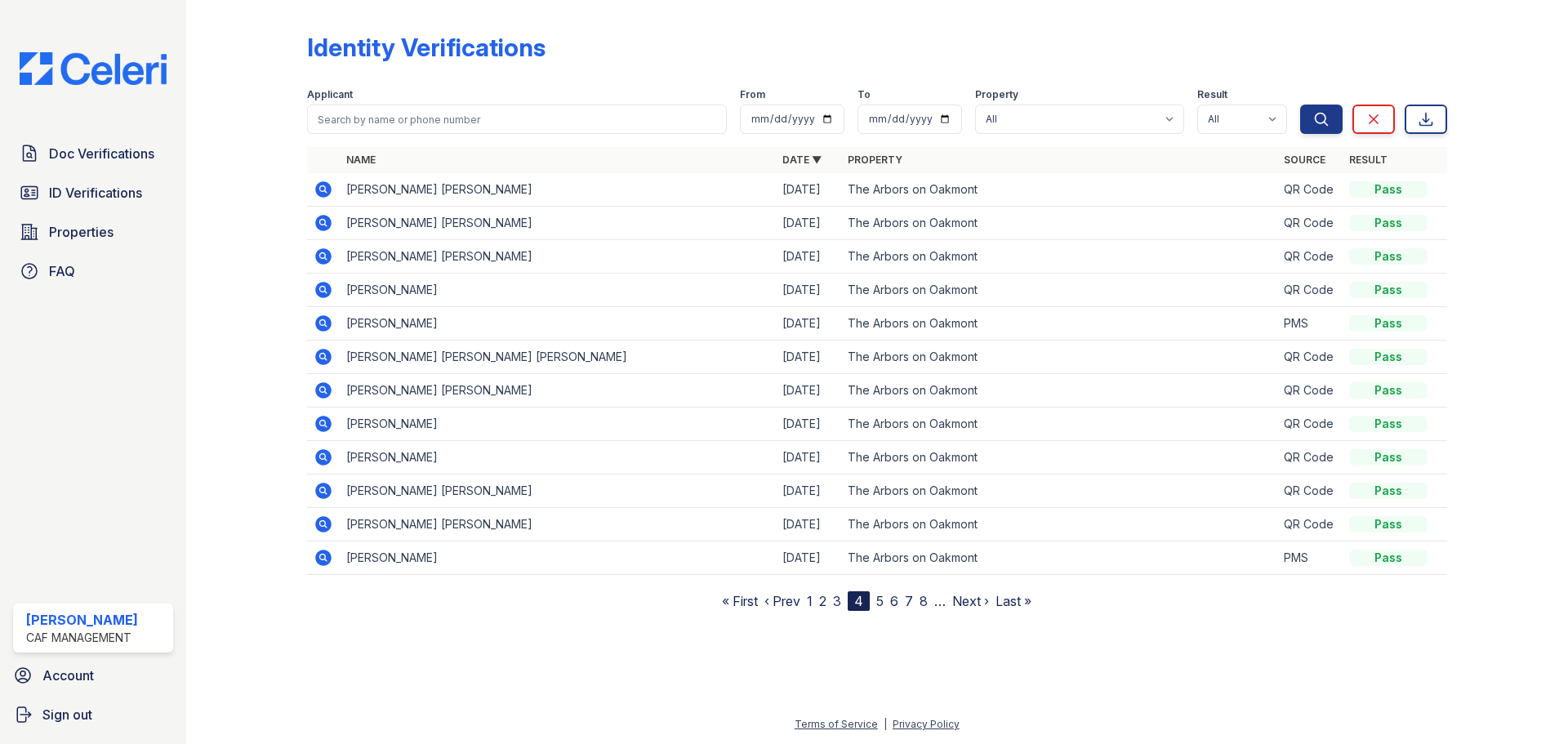
click at [883, 603] on link "5" at bounding box center [880, 601] width 8 height 16
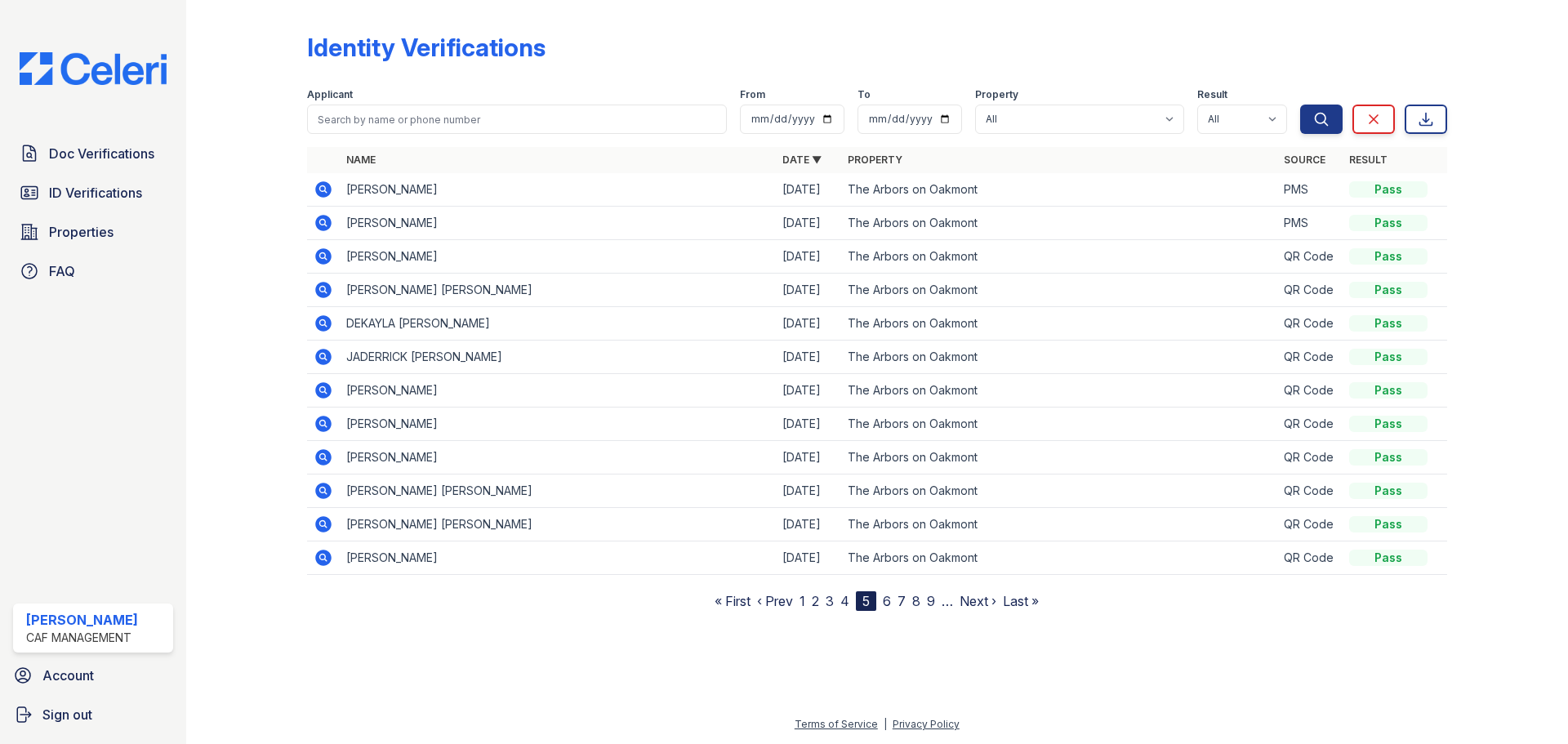
click at [885, 603] on link "6" at bounding box center [887, 601] width 9 height 16
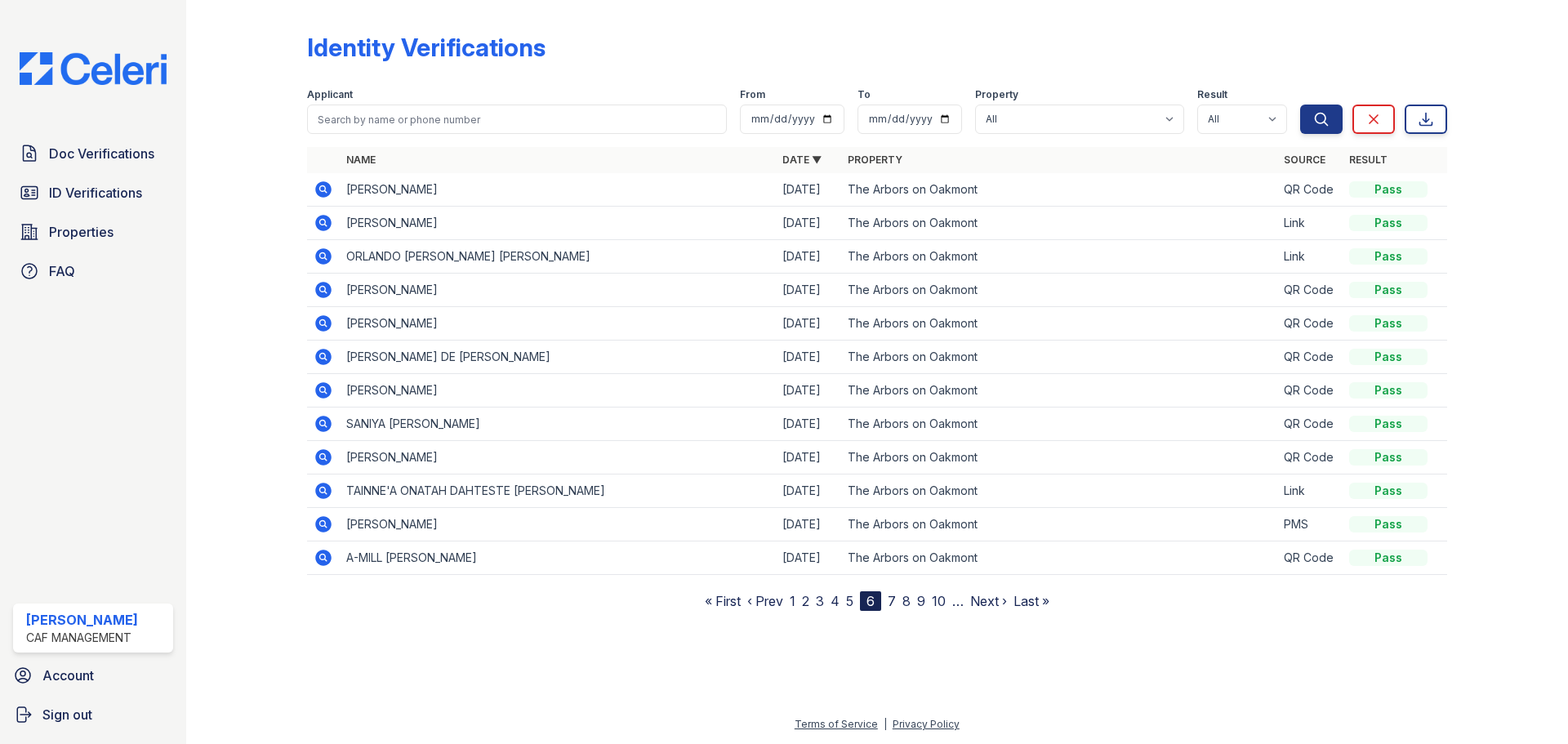
click at [894, 603] on link "7" at bounding box center [892, 601] width 9 height 16
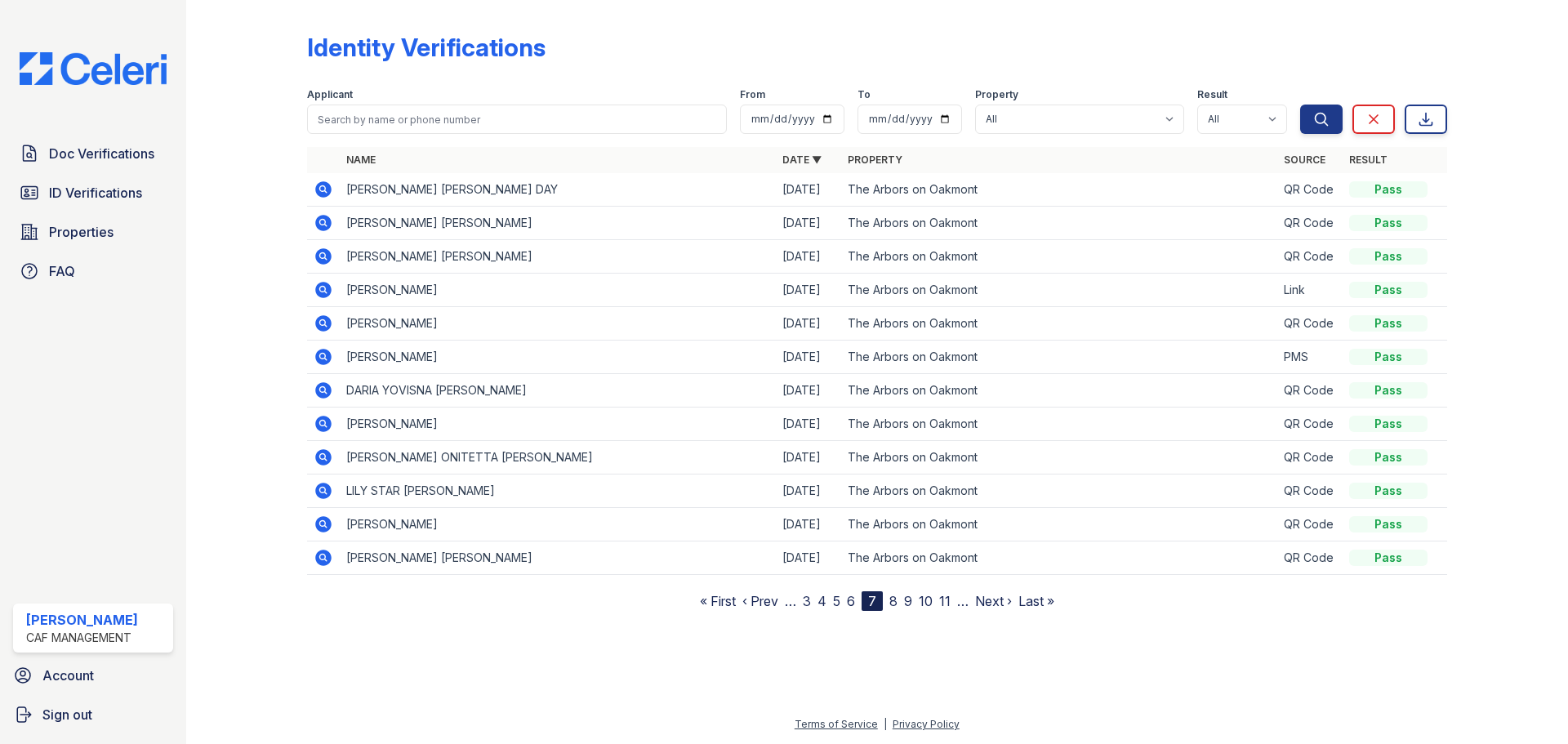
click at [324, 292] on icon at bounding box center [323, 289] width 20 height 20
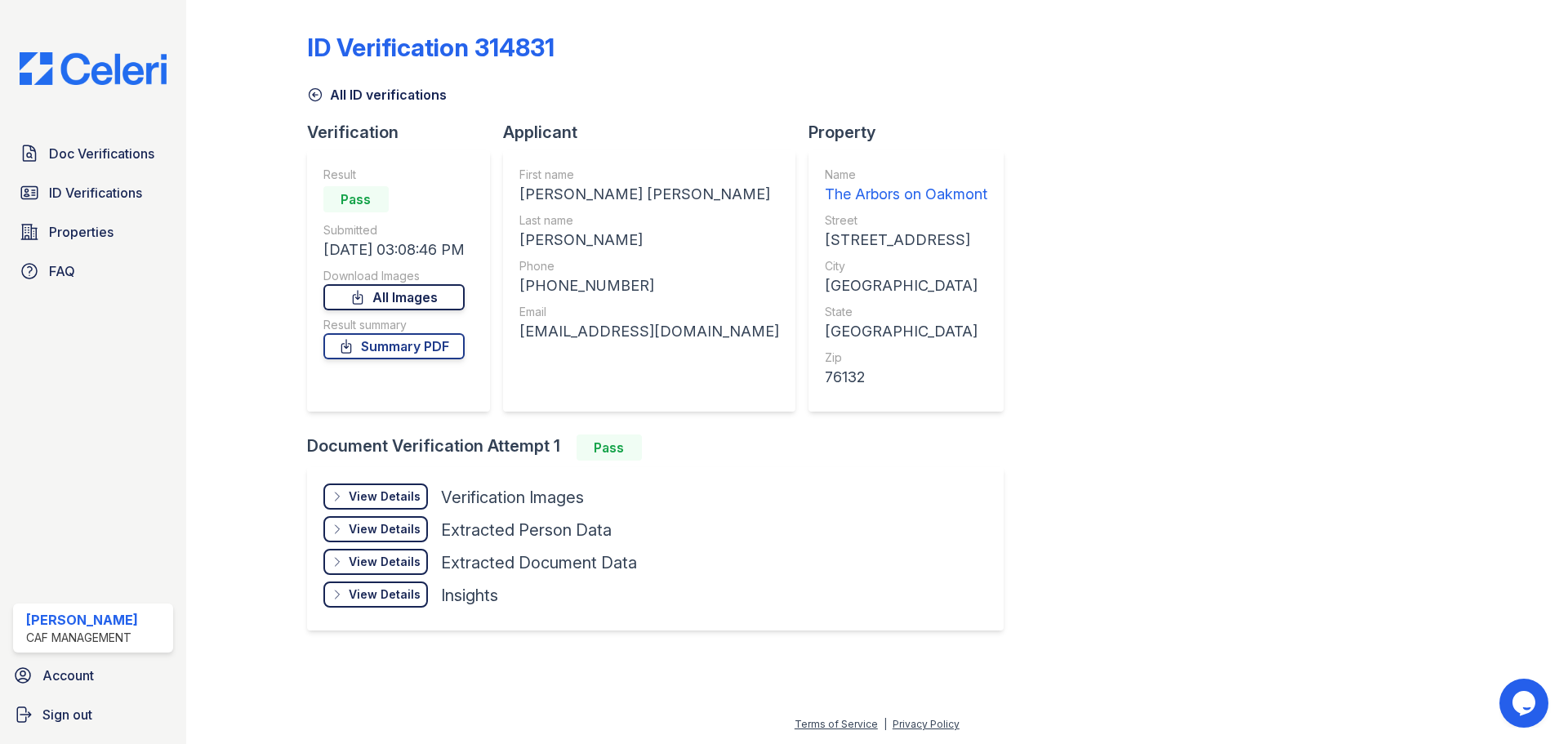
click at [399, 295] on link "All Images" at bounding box center [394, 297] width 142 height 26
click at [108, 148] on span "Doc Verifications" at bounding box center [101, 153] width 105 height 20
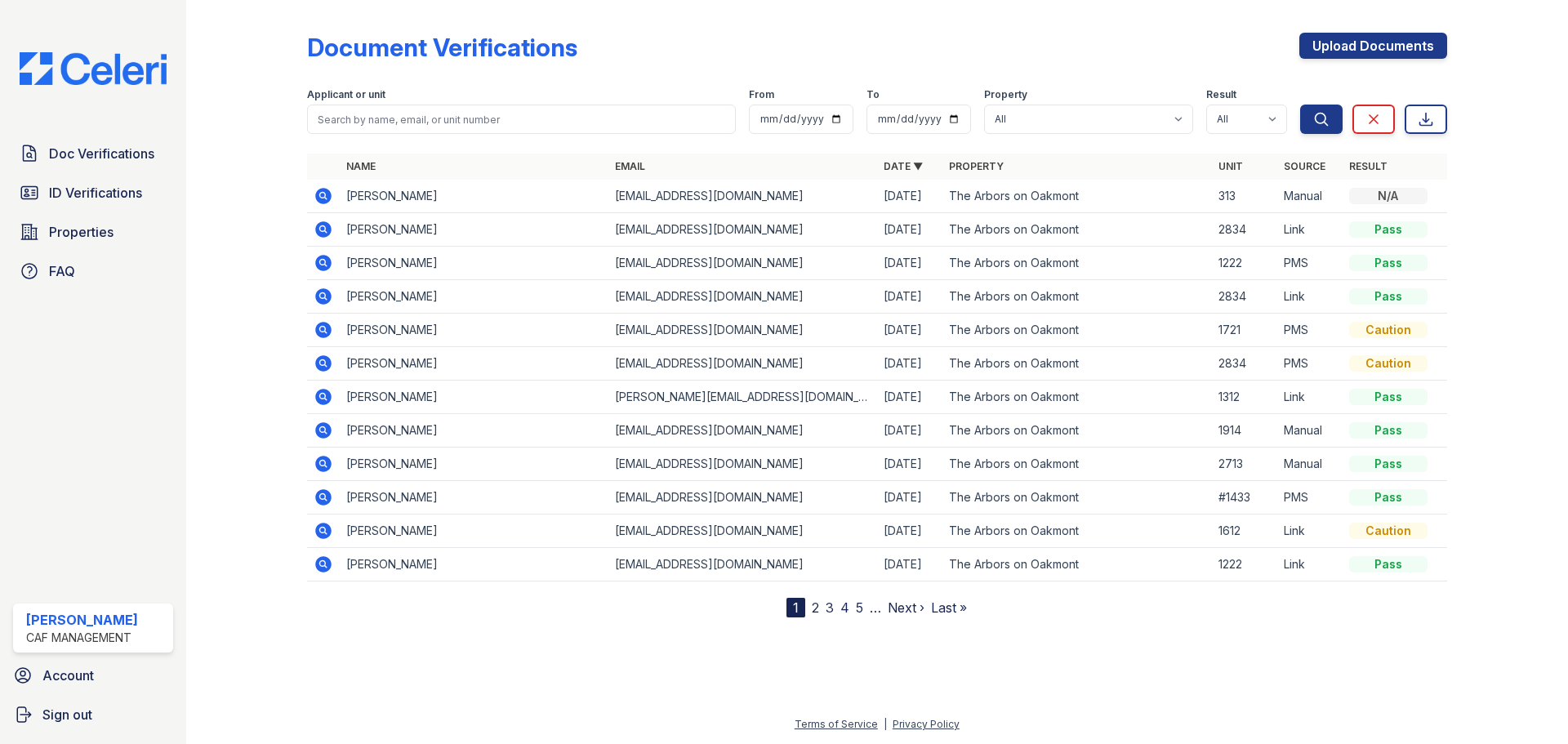
click at [328, 195] on icon at bounding box center [323, 195] width 16 height 16
